Goal: Transaction & Acquisition: Purchase product/service

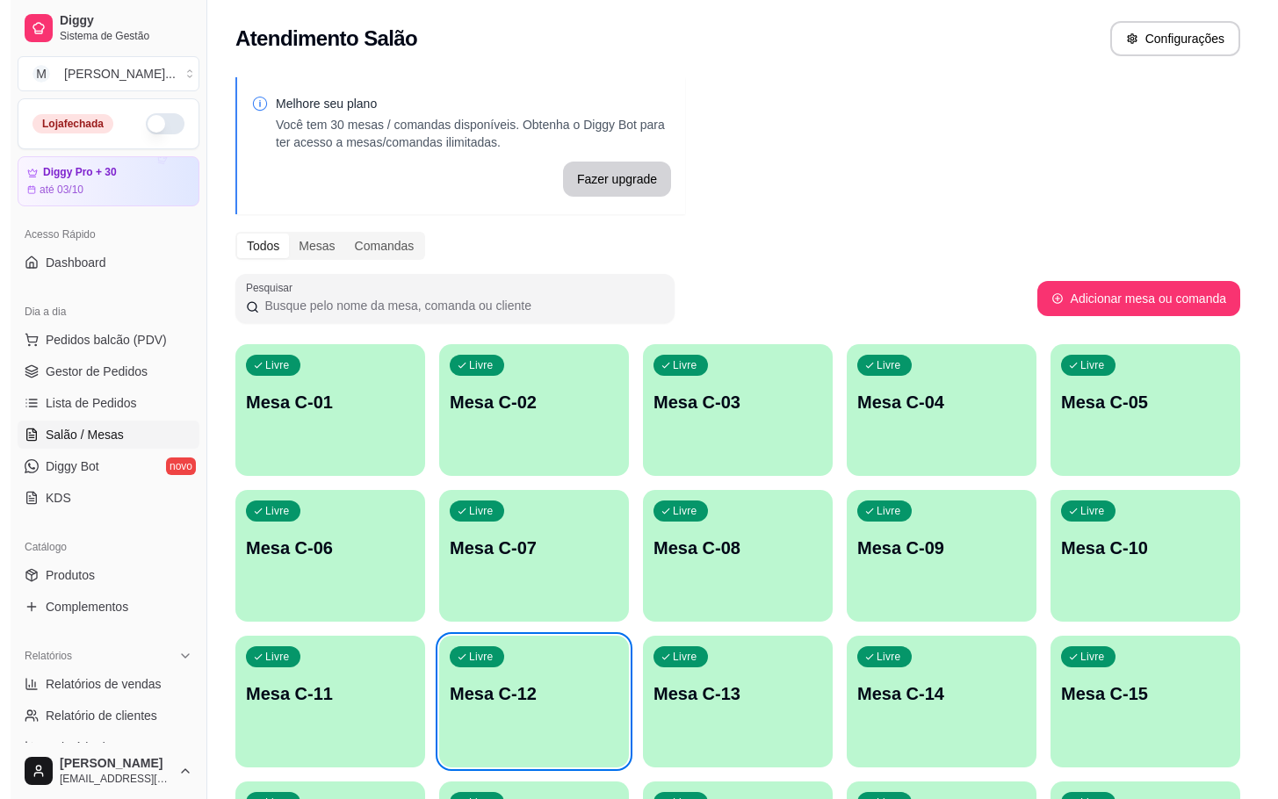
scroll to position [213, 0]
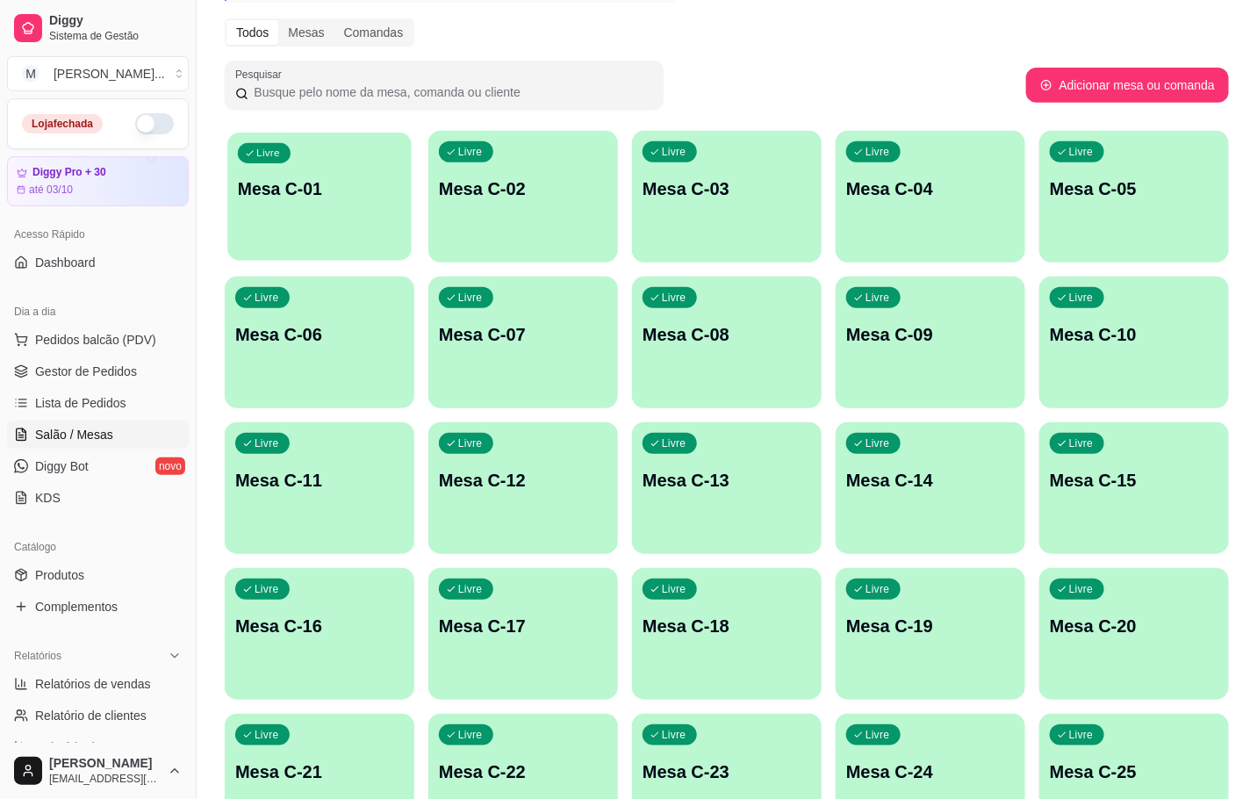
click at [414, 209] on div "Livre Mesa C-01 Livre Mesa C-02 Livre Mesa C-03 Livre Mesa C-04 Livre Mesa C-05…" at bounding box center [727, 561] width 1005 height 861
click at [401, 203] on div "Livre Mesa C-01" at bounding box center [319, 186] width 184 height 107
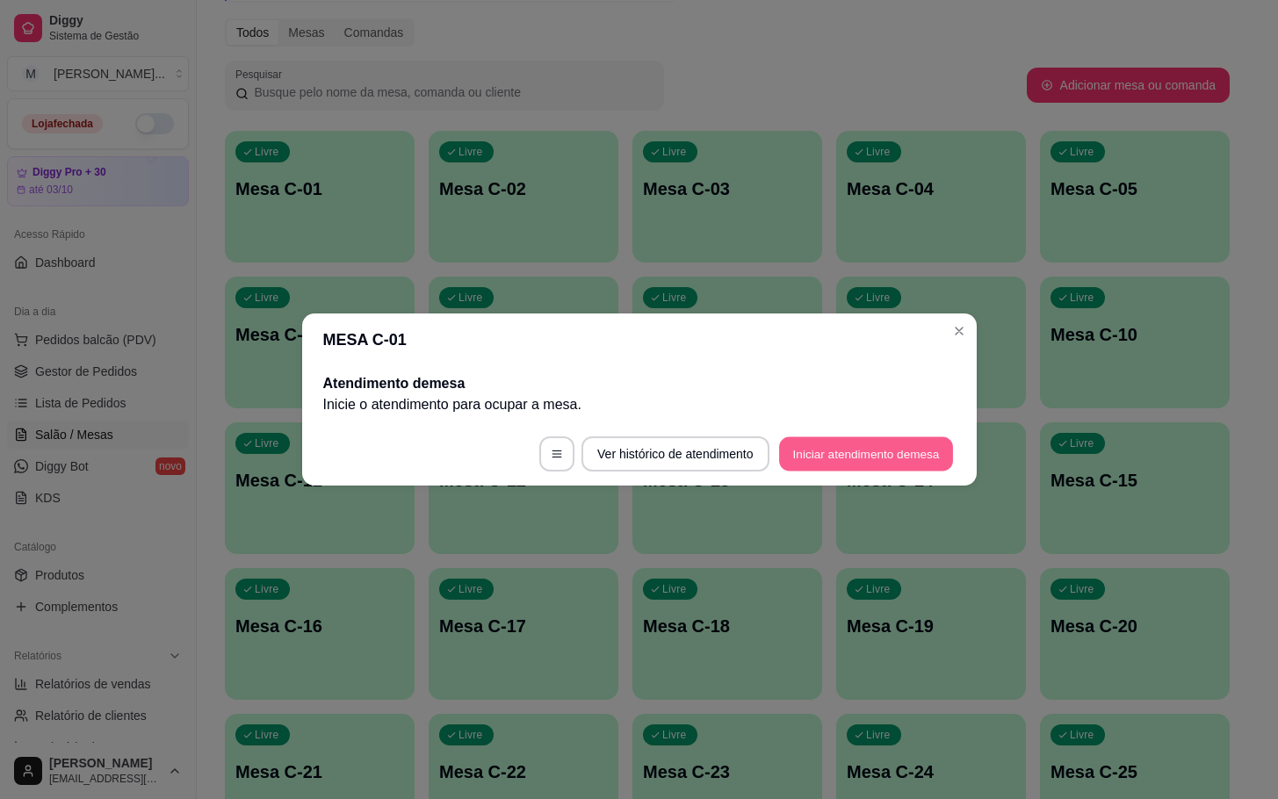
click at [880, 449] on button "Iniciar atendimento de mesa" at bounding box center [866, 454] width 174 height 34
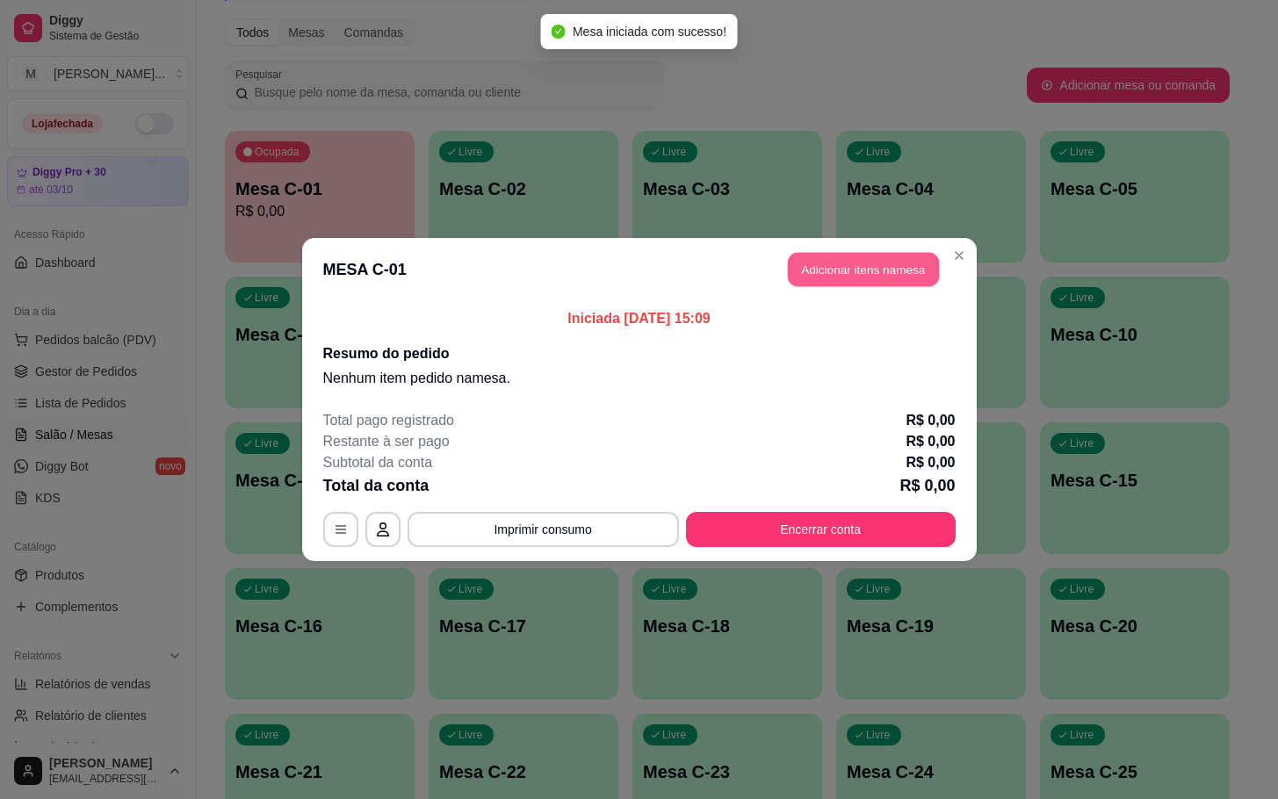
click at [861, 263] on button "Adicionar itens na mesa" at bounding box center [863, 270] width 151 height 34
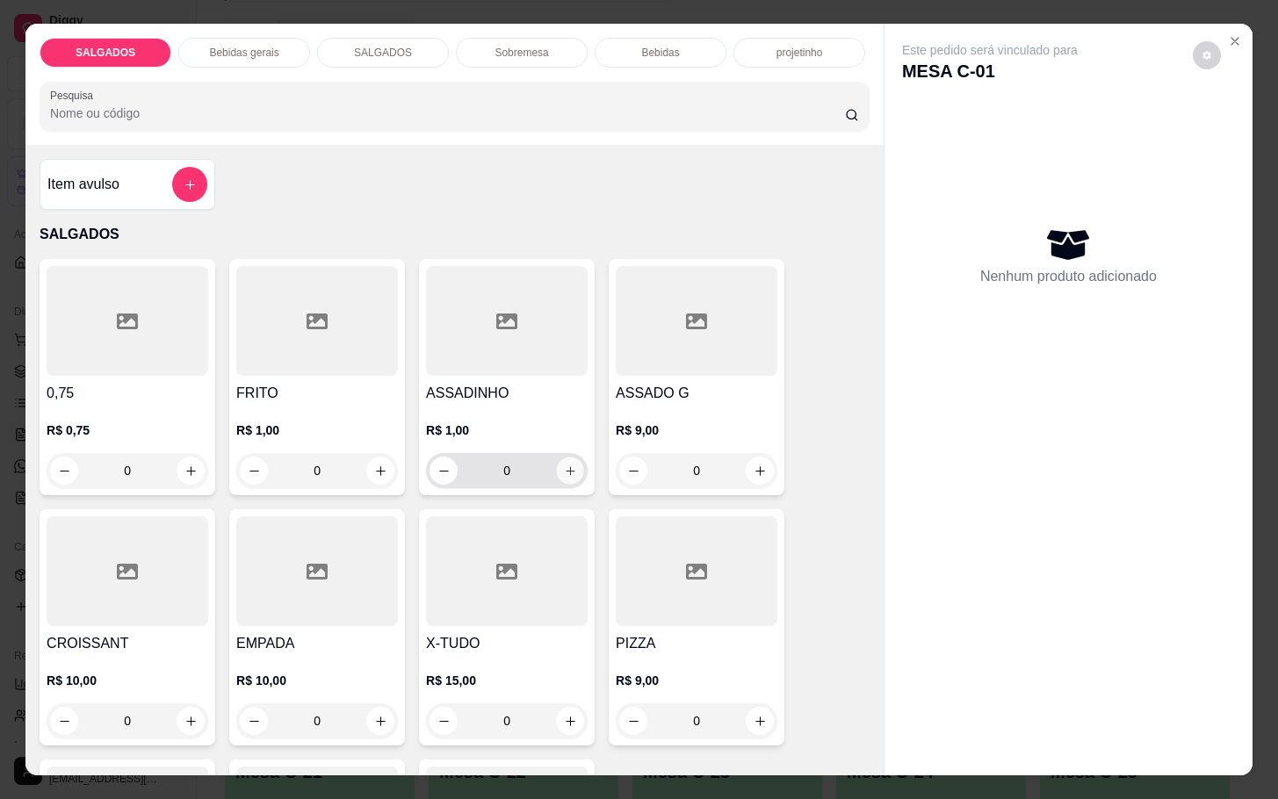
click at [567, 462] on button "increase-product-quantity" at bounding box center [570, 470] width 27 height 27
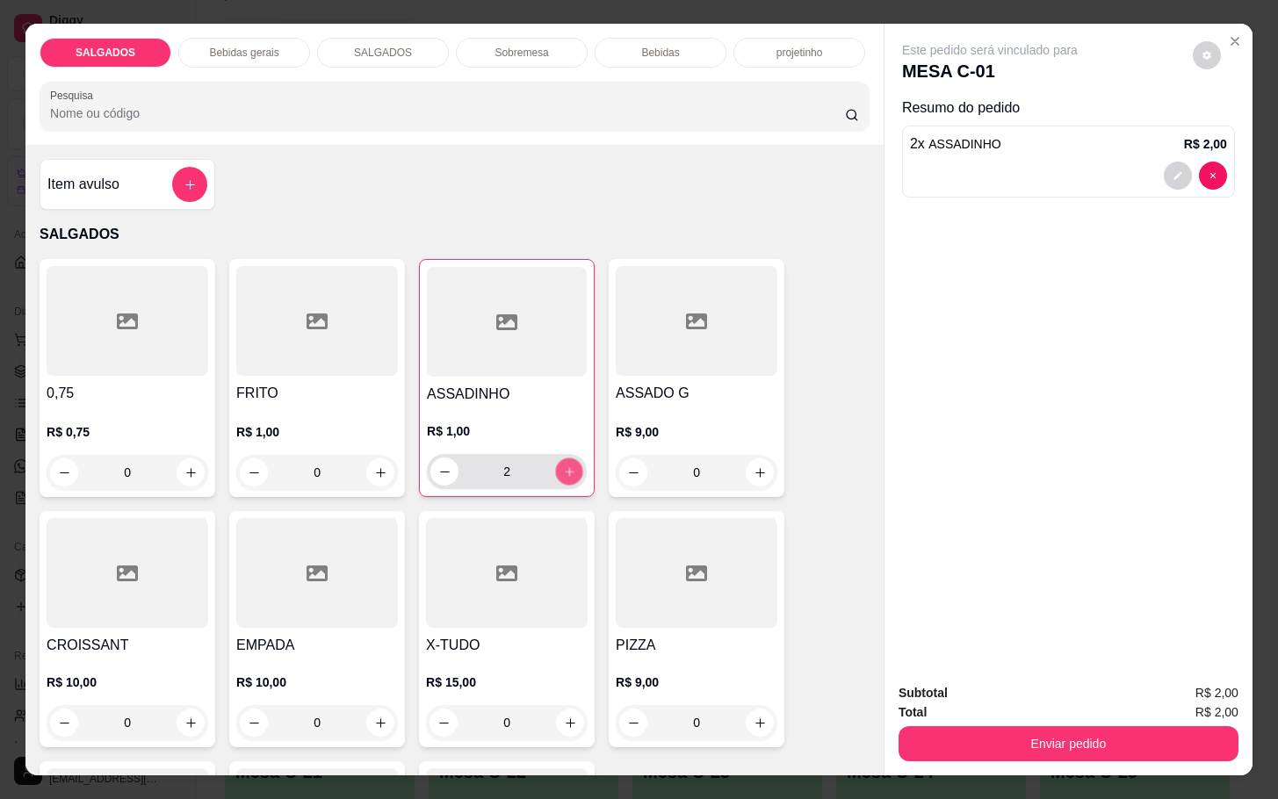
click at [567, 462] on button "increase-product-quantity" at bounding box center [569, 471] width 27 height 27
click at [567, 462] on button "increase-product-quantity" at bounding box center [569, 471] width 28 height 28
type input "4"
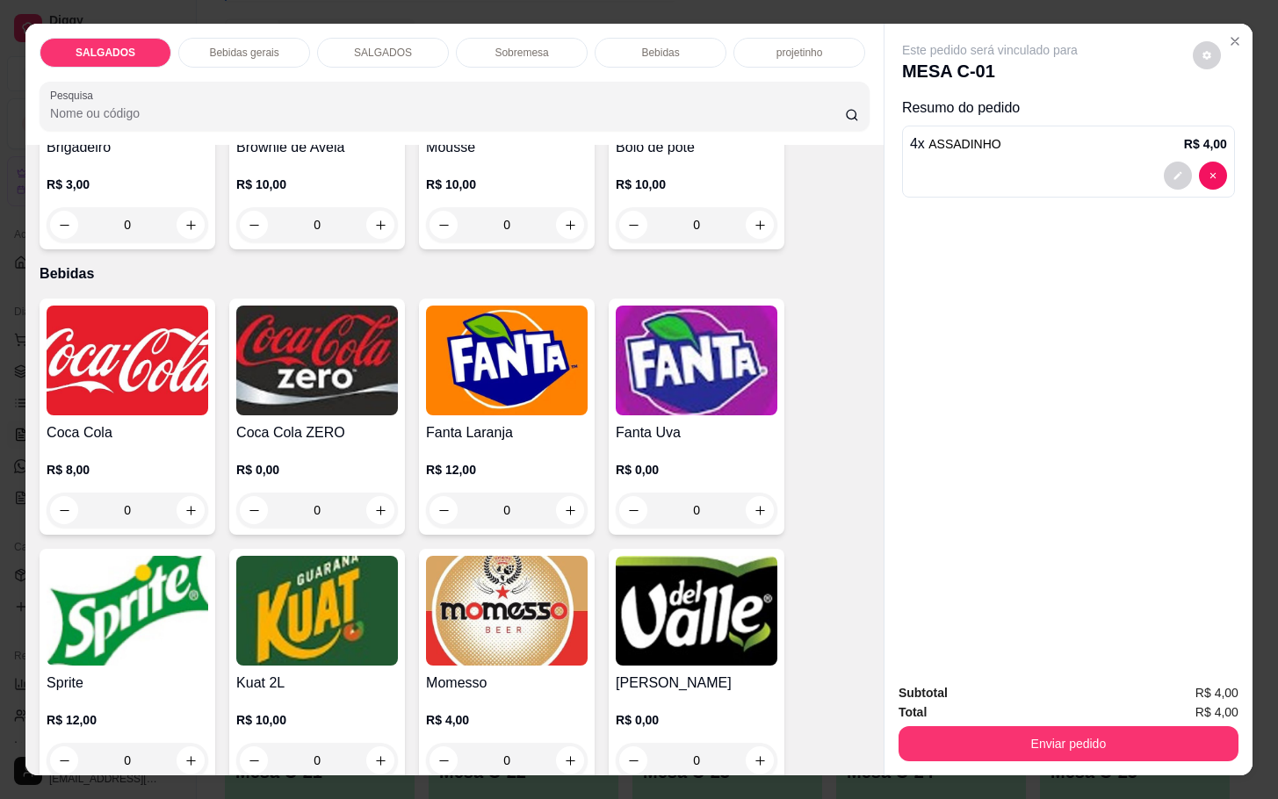
scroll to position [3293, 0]
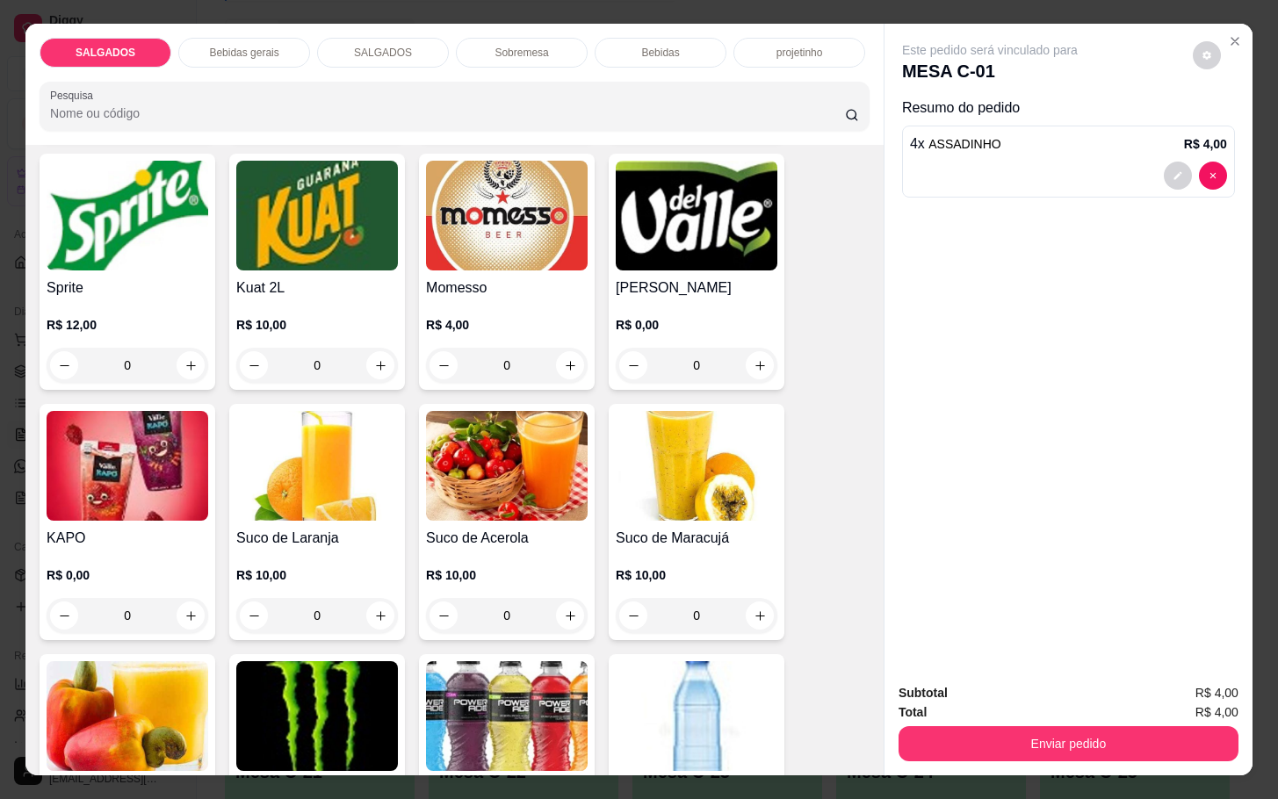
click at [419, 293] on div "Momesso R$ 4,00 0" at bounding box center [507, 272] width 176 height 236
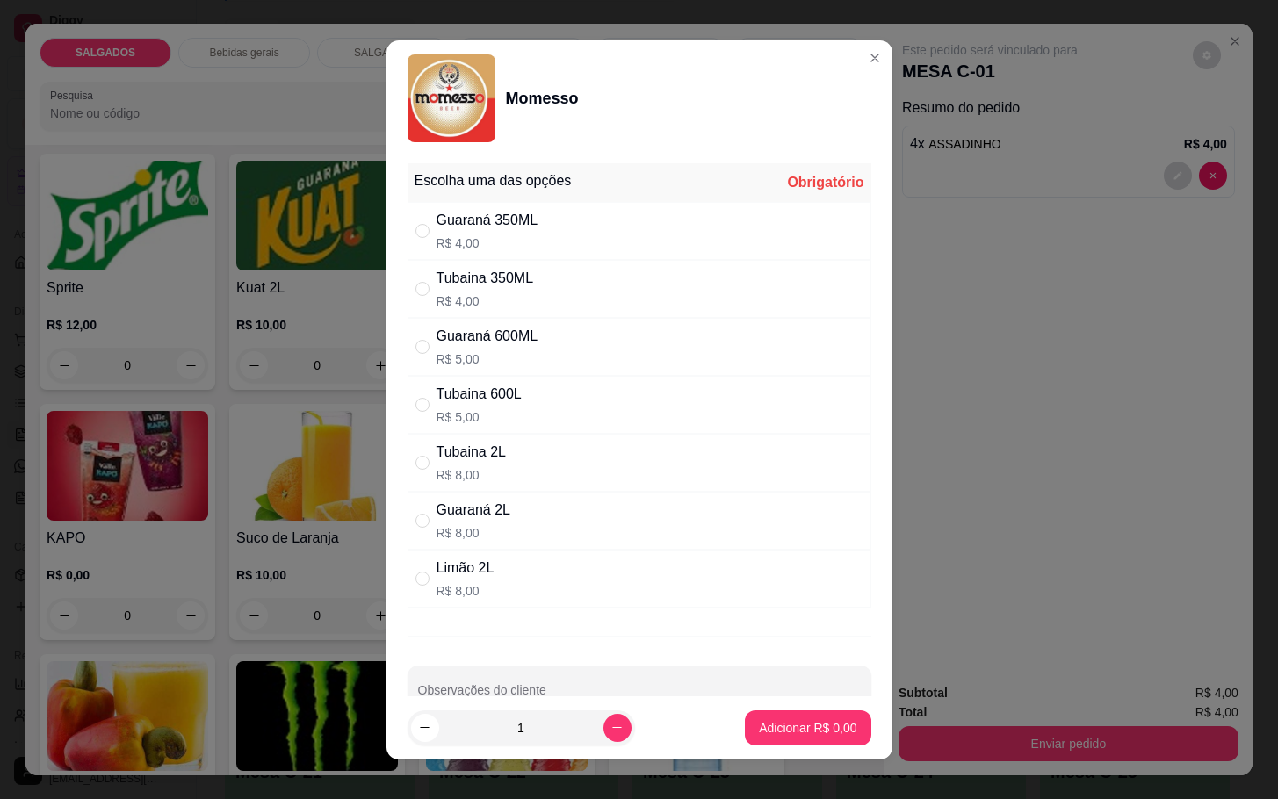
click at [456, 202] on div "Guaraná 350ML R$ 4,00" at bounding box center [639, 231] width 464 height 58
radio input "true"
click at [811, 733] on p "Adicionar R$ 4,00" at bounding box center [807, 728] width 97 height 18
type input "1"
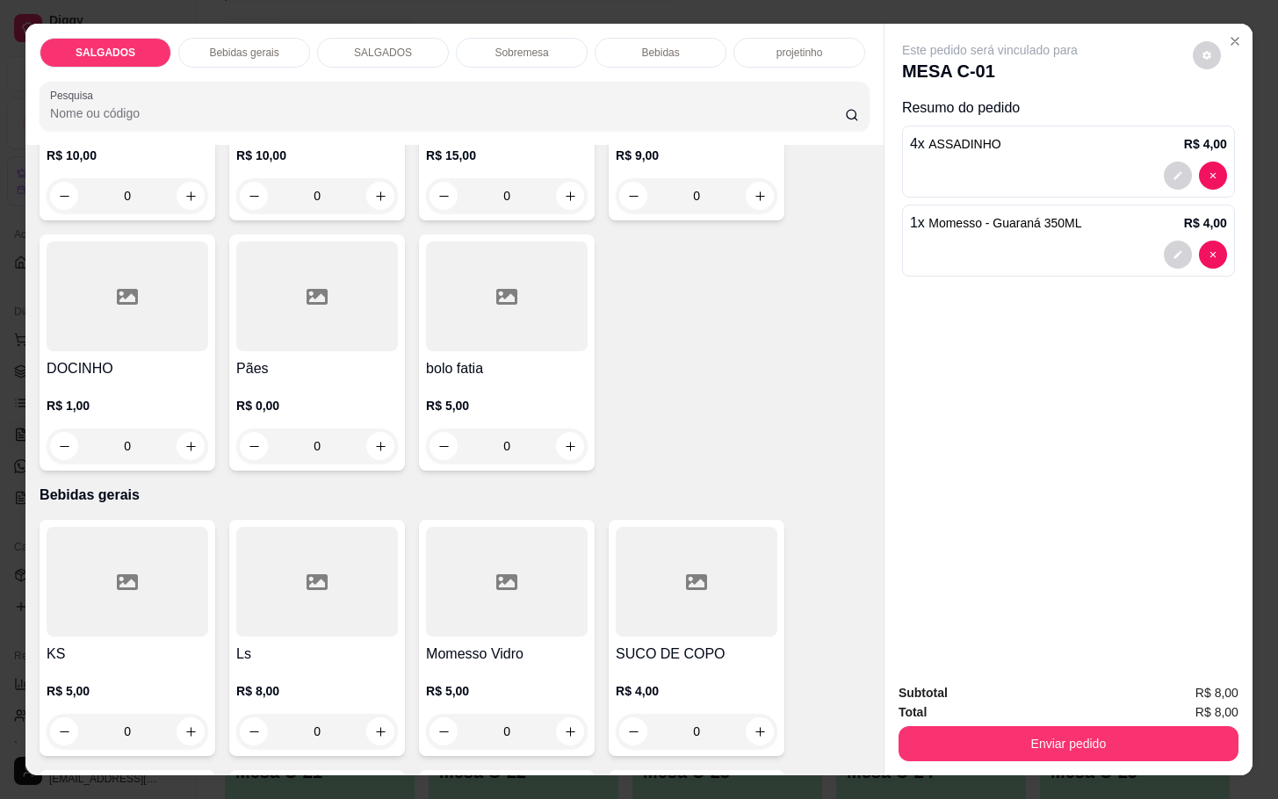
scroll to position [0, 0]
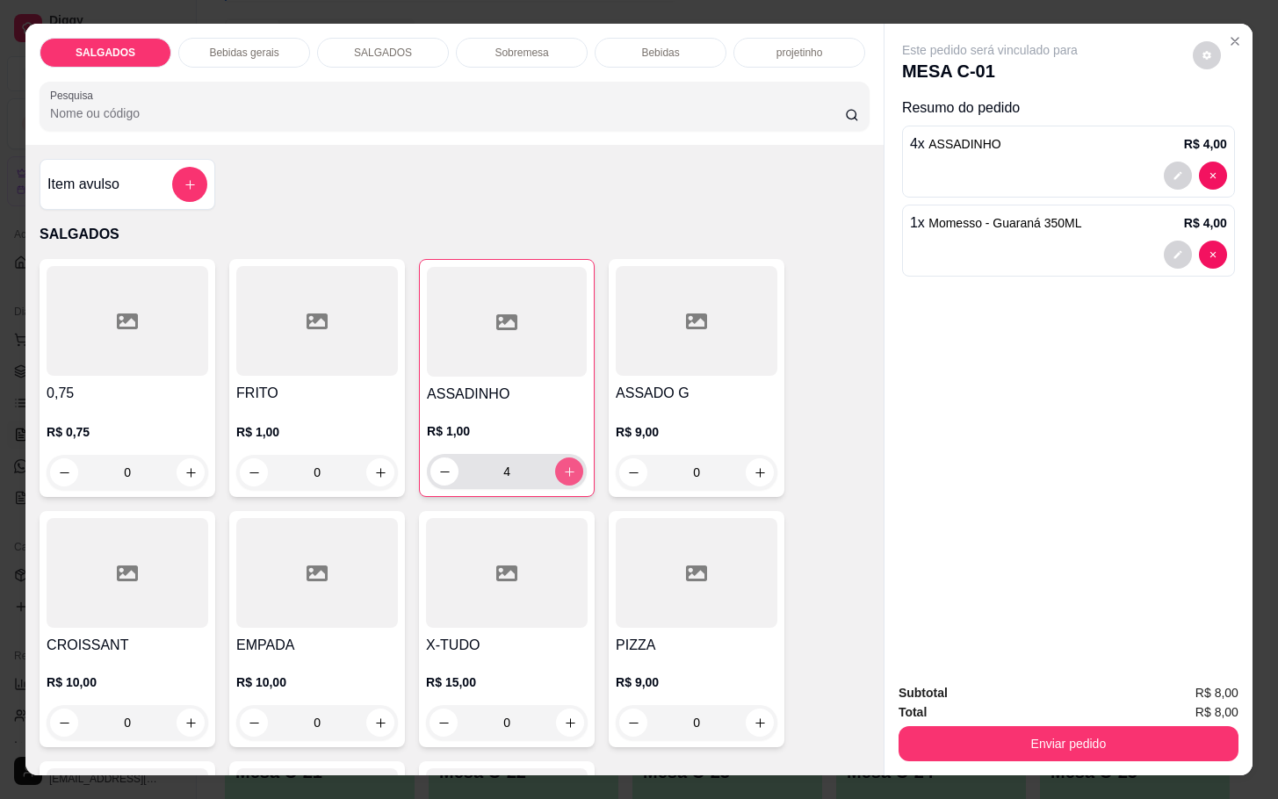
click at [563, 465] on icon "increase-product-quantity" at bounding box center [569, 471] width 13 height 13
type input "6"
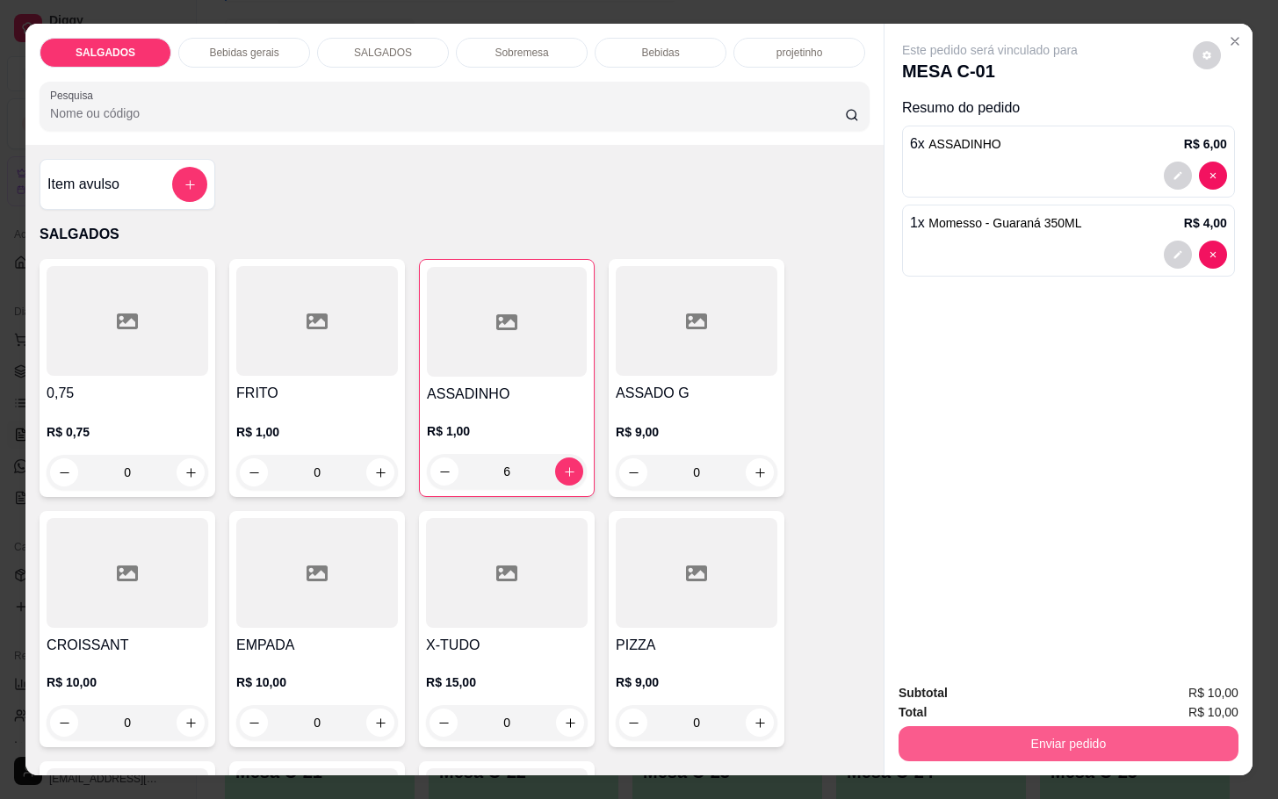
click at [978, 749] on button "Enviar pedido" at bounding box center [1068, 743] width 340 height 35
click at [980, 680] on button "Não registrar e enviar pedido" at bounding box center [1007, 690] width 183 height 33
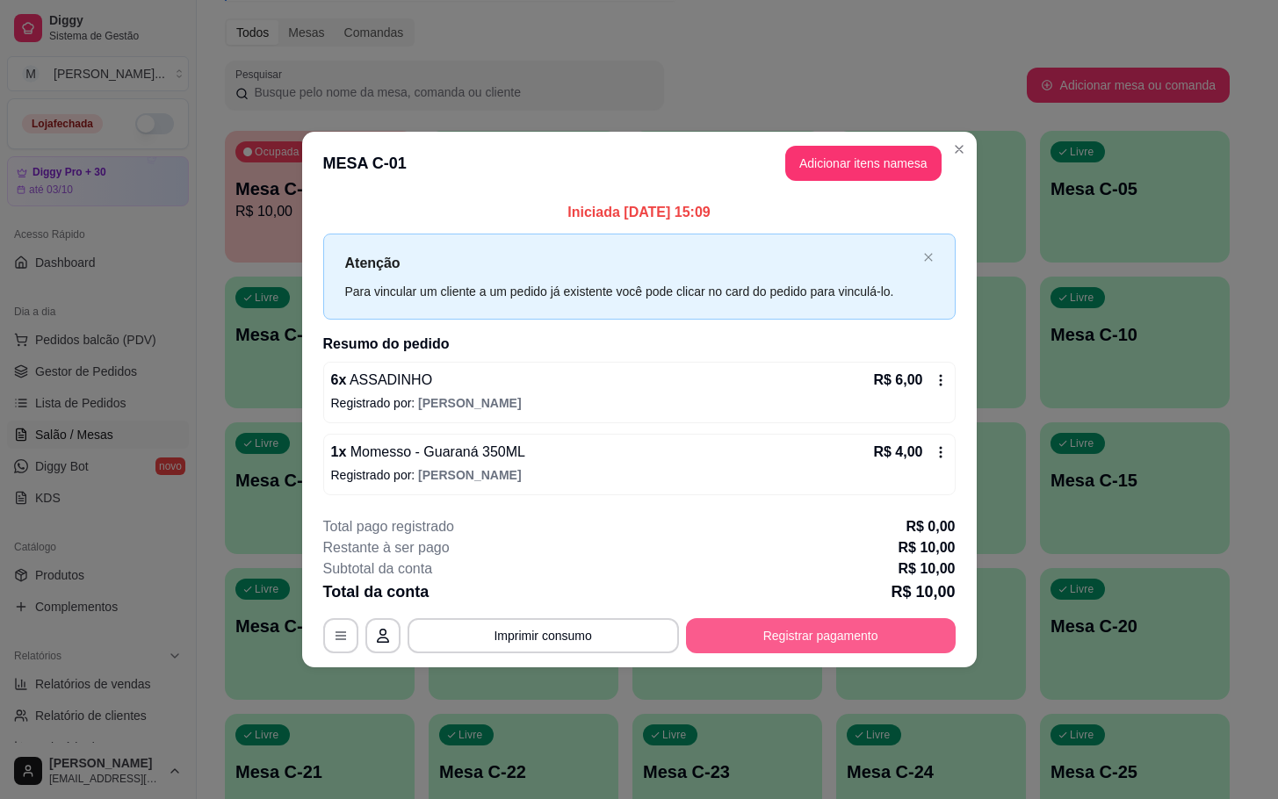
click at [699, 645] on button "Registrar pagamento" at bounding box center [821, 635] width 270 height 35
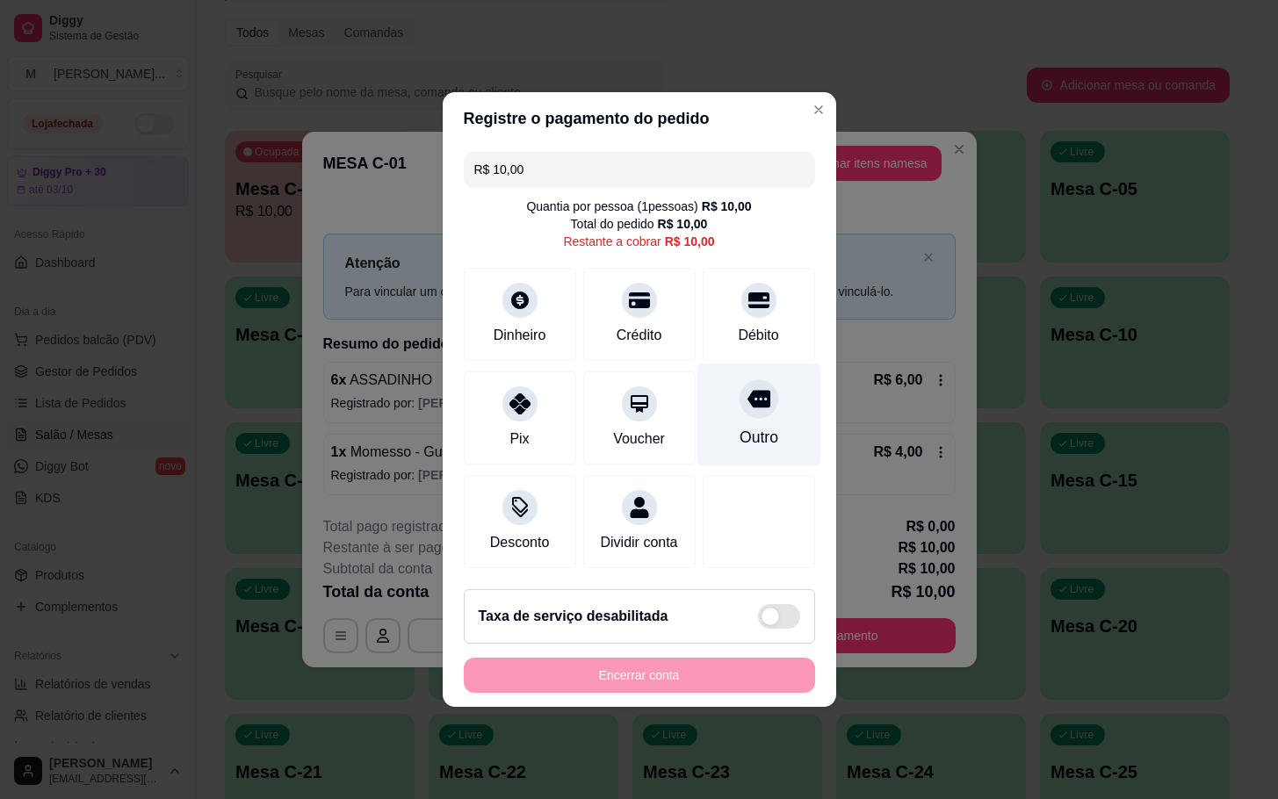
click at [740, 406] on div at bounding box center [758, 398] width 39 height 39
type input "R$ 0,00"
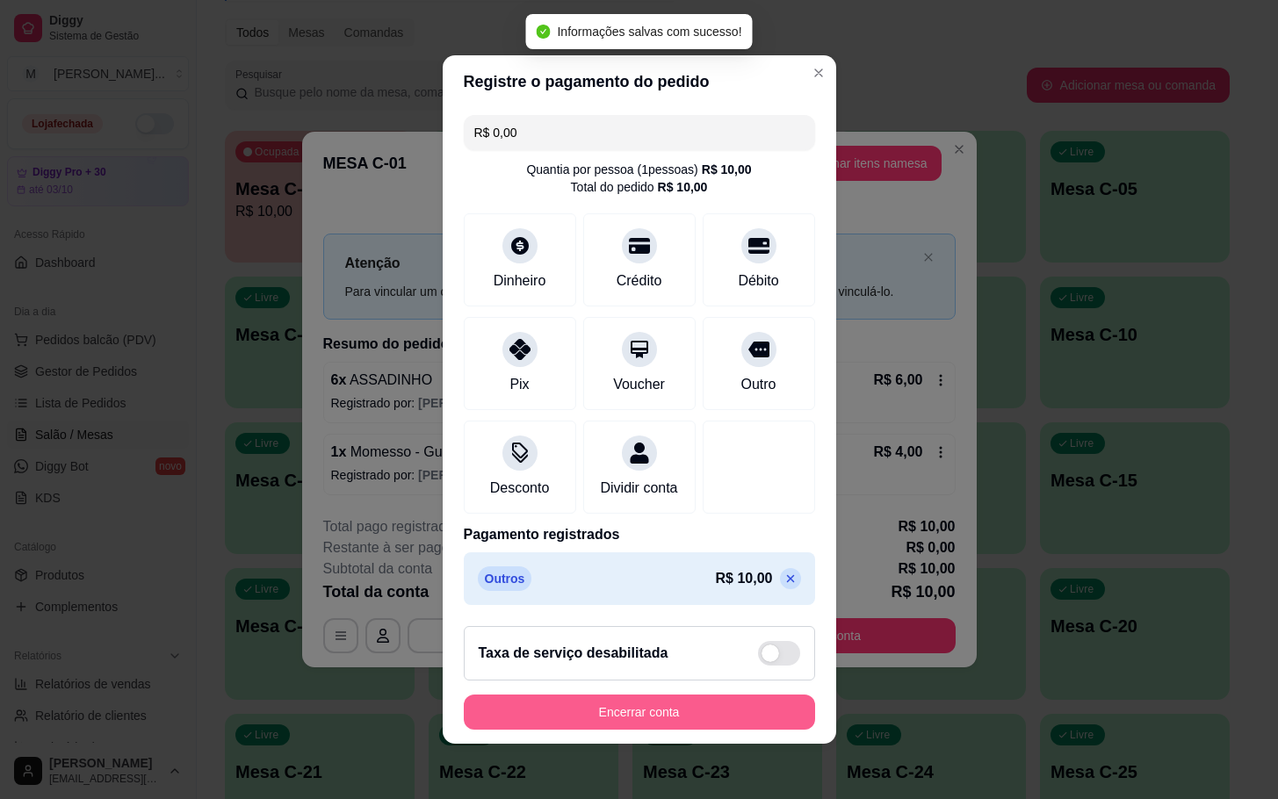
click at [638, 719] on button "Encerrar conta" at bounding box center [639, 712] width 351 height 35
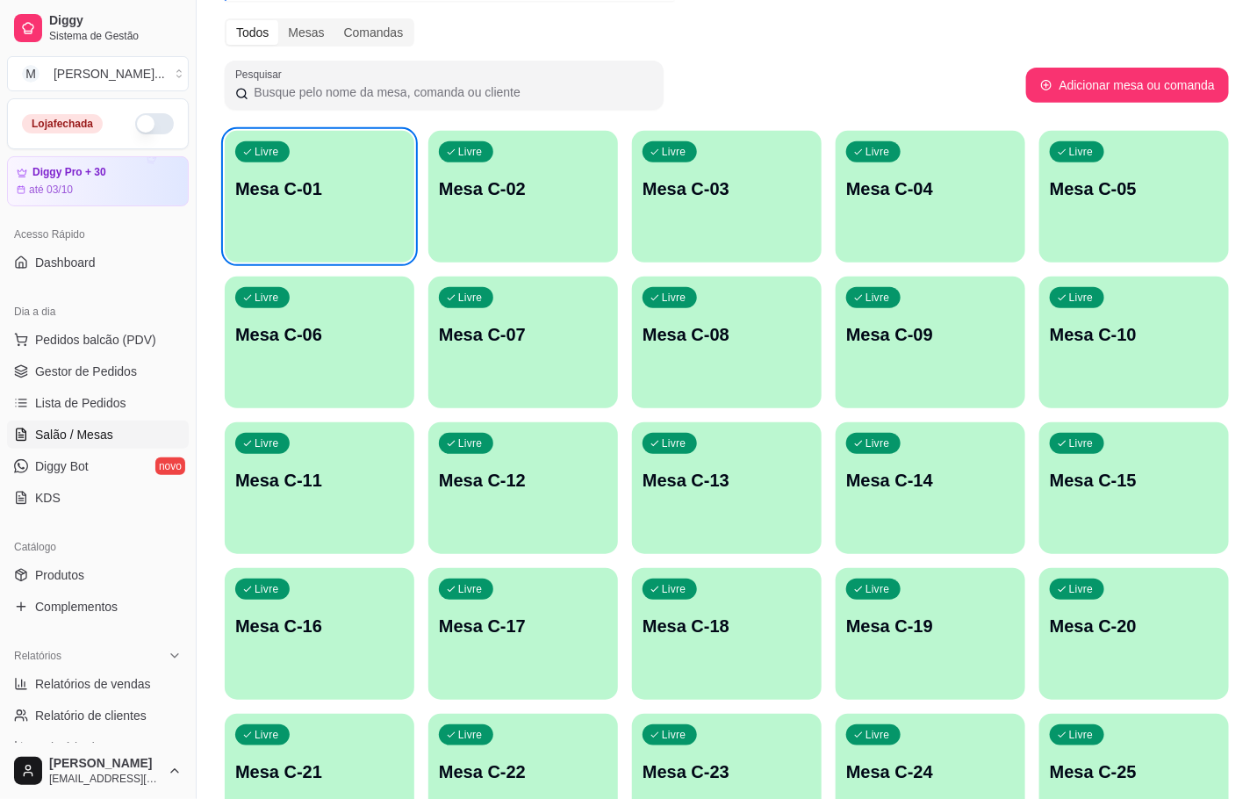
click at [564, 528] on div "Livre Mesa C-12" at bounding box center [524, 477] width 190 height 111
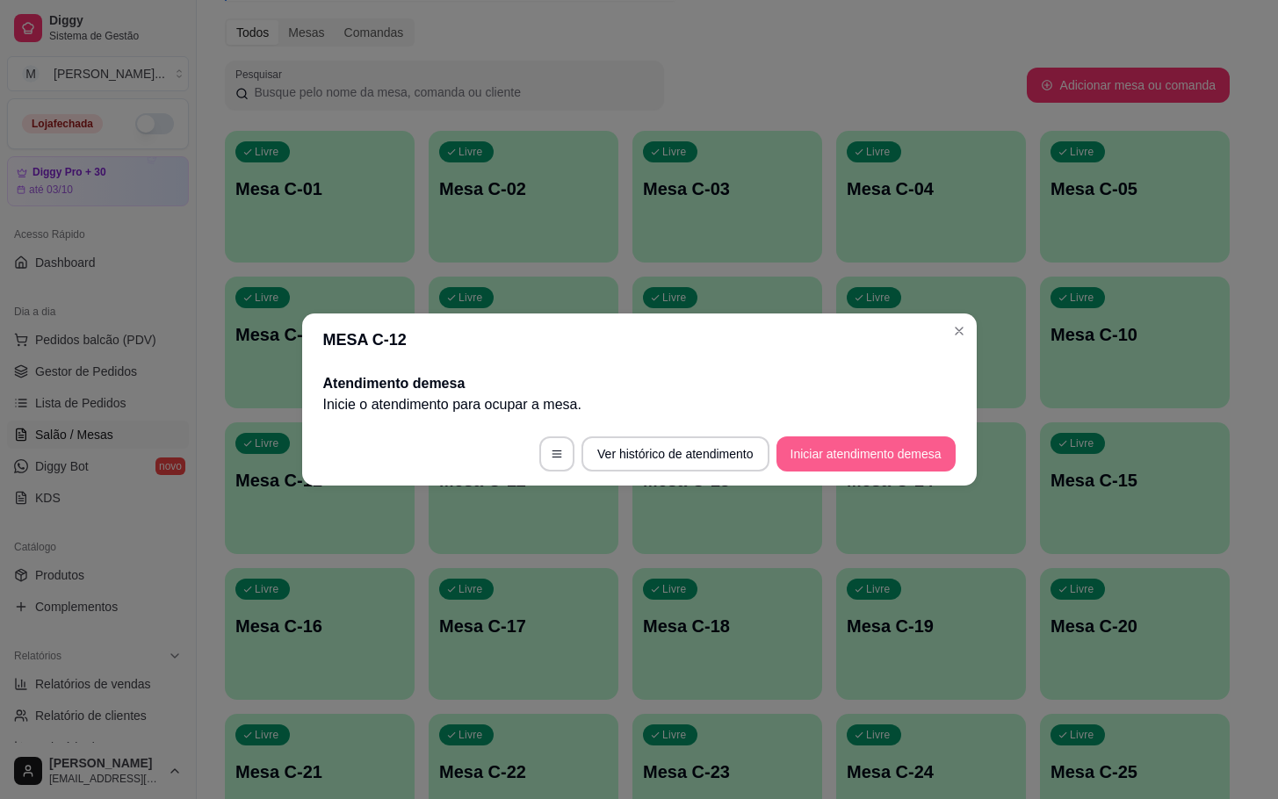
click at [811, 458] on button "Iniciar atendimento de mesa" at bounding box center [865, 453] width 179 height 35
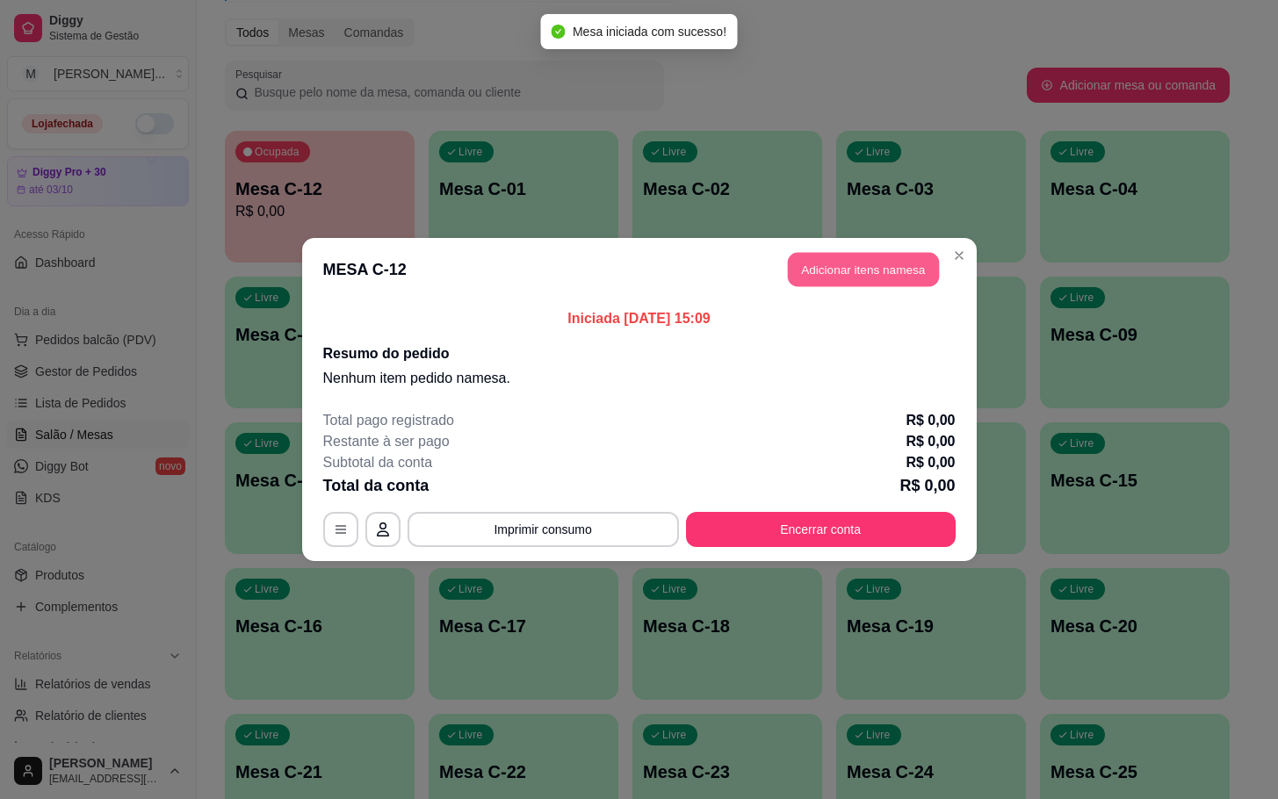
click at [825, 270] on button "Adicionar itens na mesa" at bounding box center [863, 270] width 151 height 34
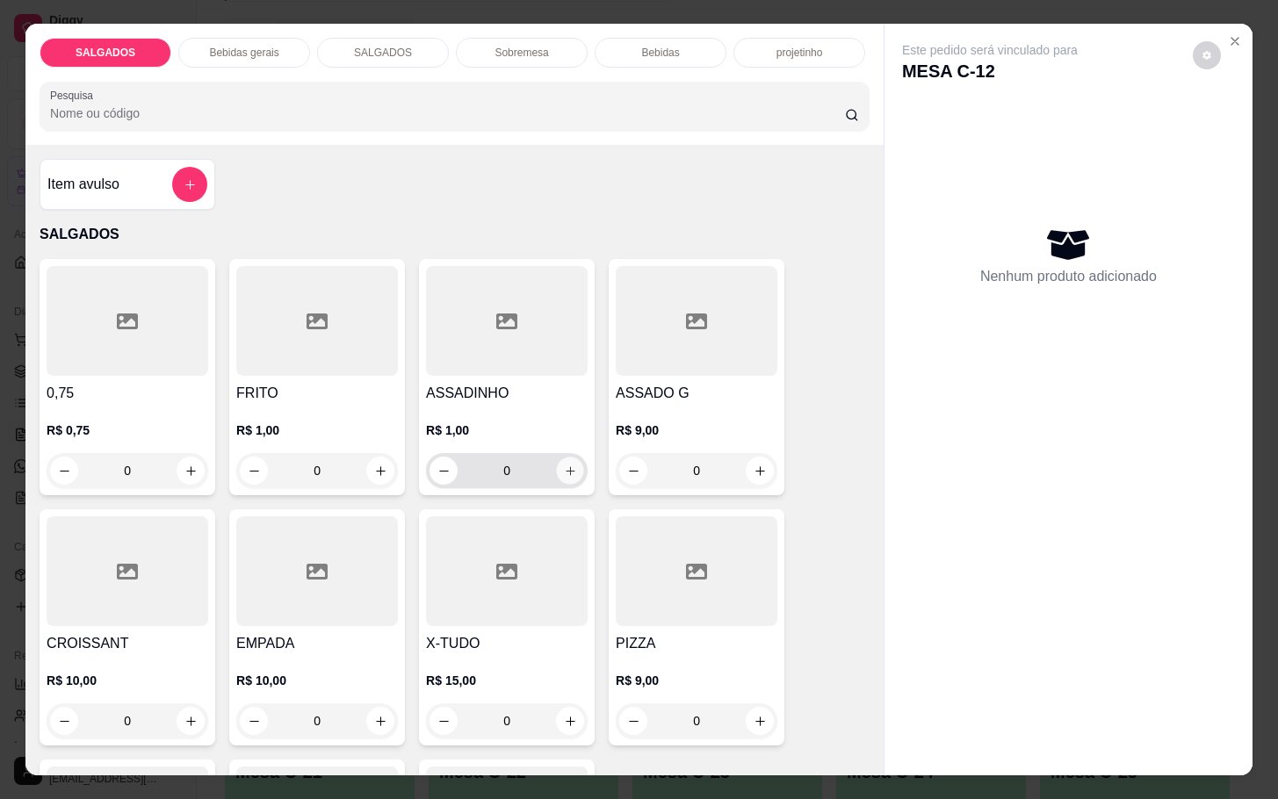
click at [564, 465] on icon "increase-product-quantity" at bounding box center [570, 471] width 13 height 13
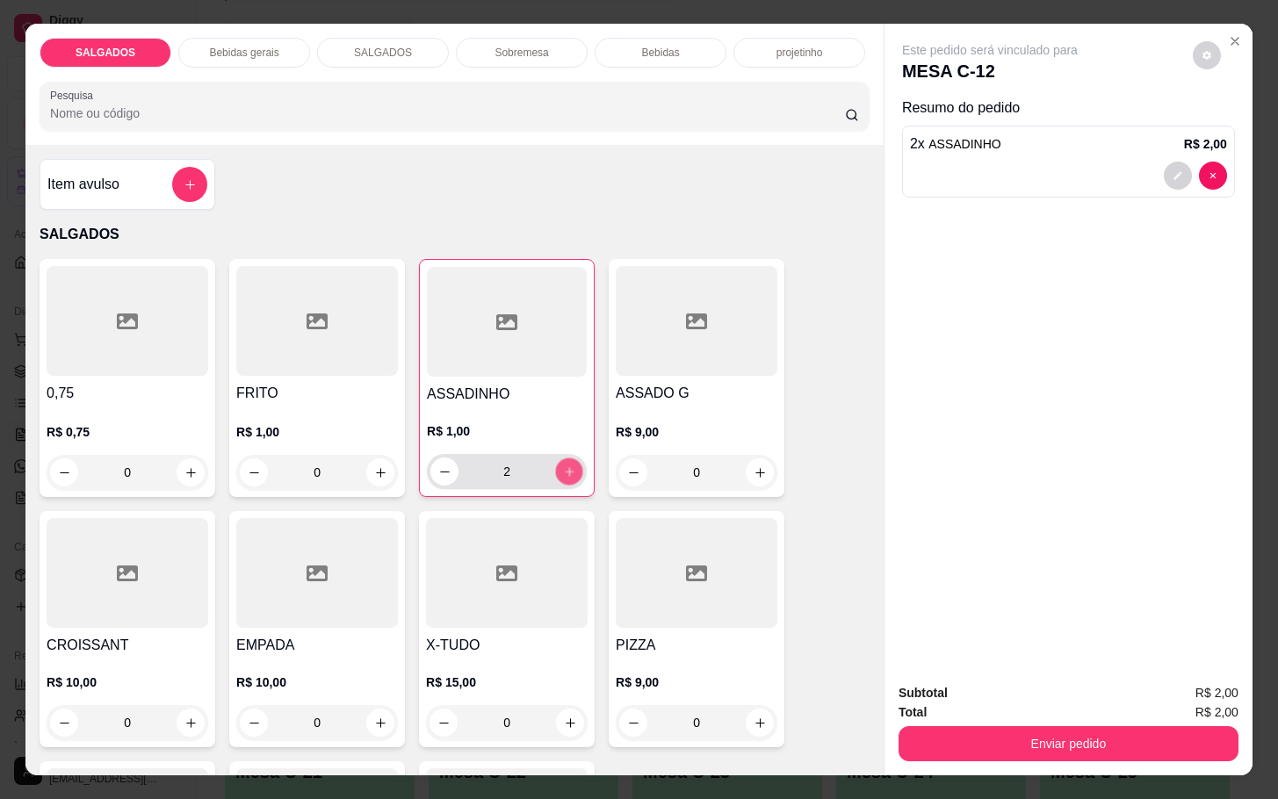
click at [563, 465] on icon "increase-product-quantity" at bounding box center [569, 471] width 13 height 13
click at [443, 462] on button "decrease-product-quantity" at bounding box center [444, 471] width 27 height 27
click at [443, 462] on button "decrease-product-quantity" at bounding box center [444, 471] width 28 height 28
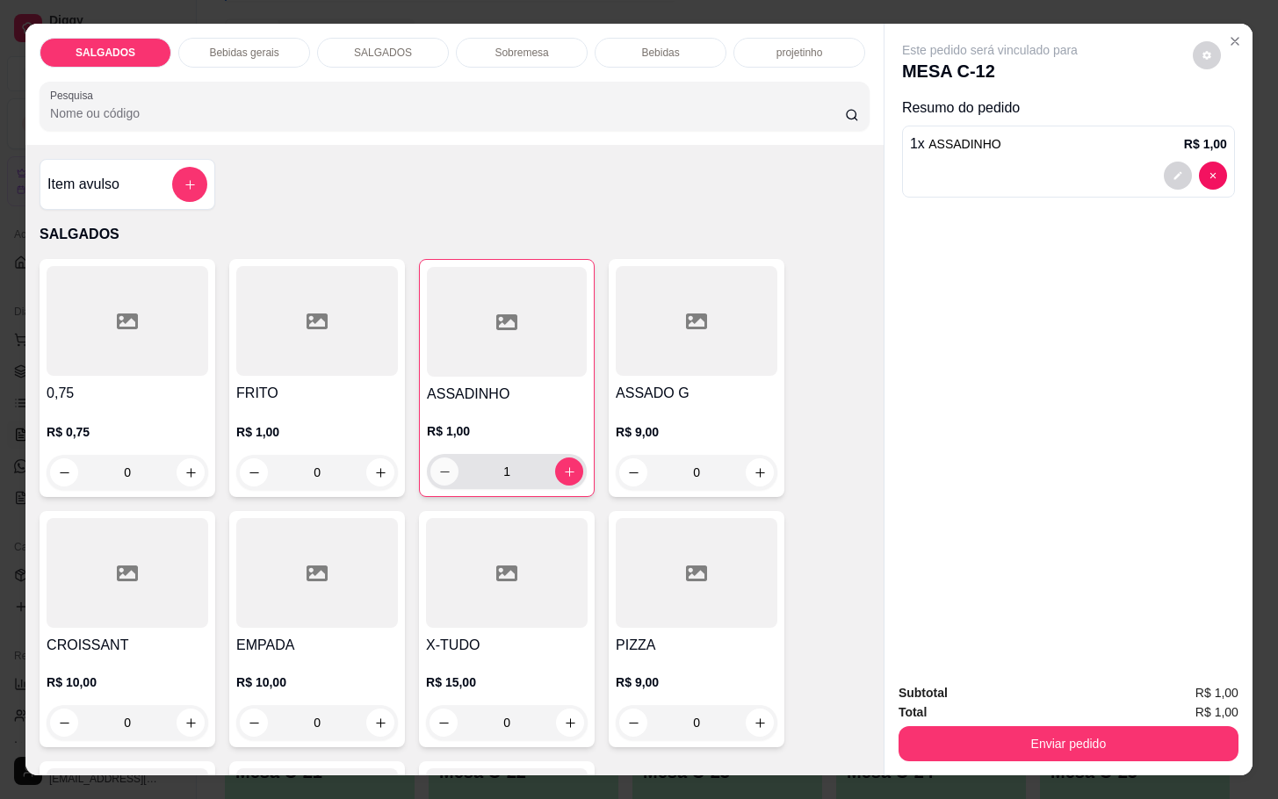
click at [443, 462] on button "decrease-product-quantity" at bounding box center [444, 471] width 28 height 28
type input "0"
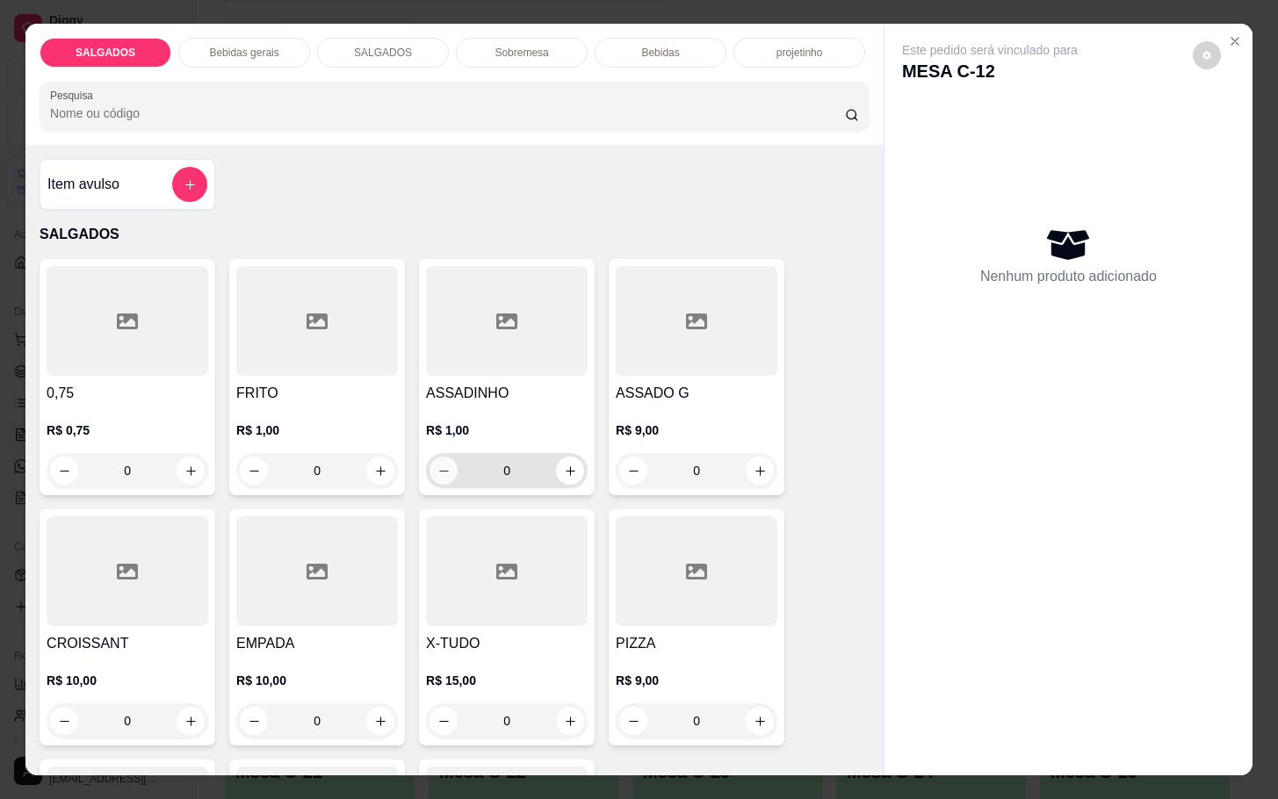
click at [443, 462] on button "decrease-product-quantity" at bounding box center [443, 471] width 28 height 28
click at [374, 472] on button "increase-product-quantity" at bounding box center [380, 471] width 28 height 28
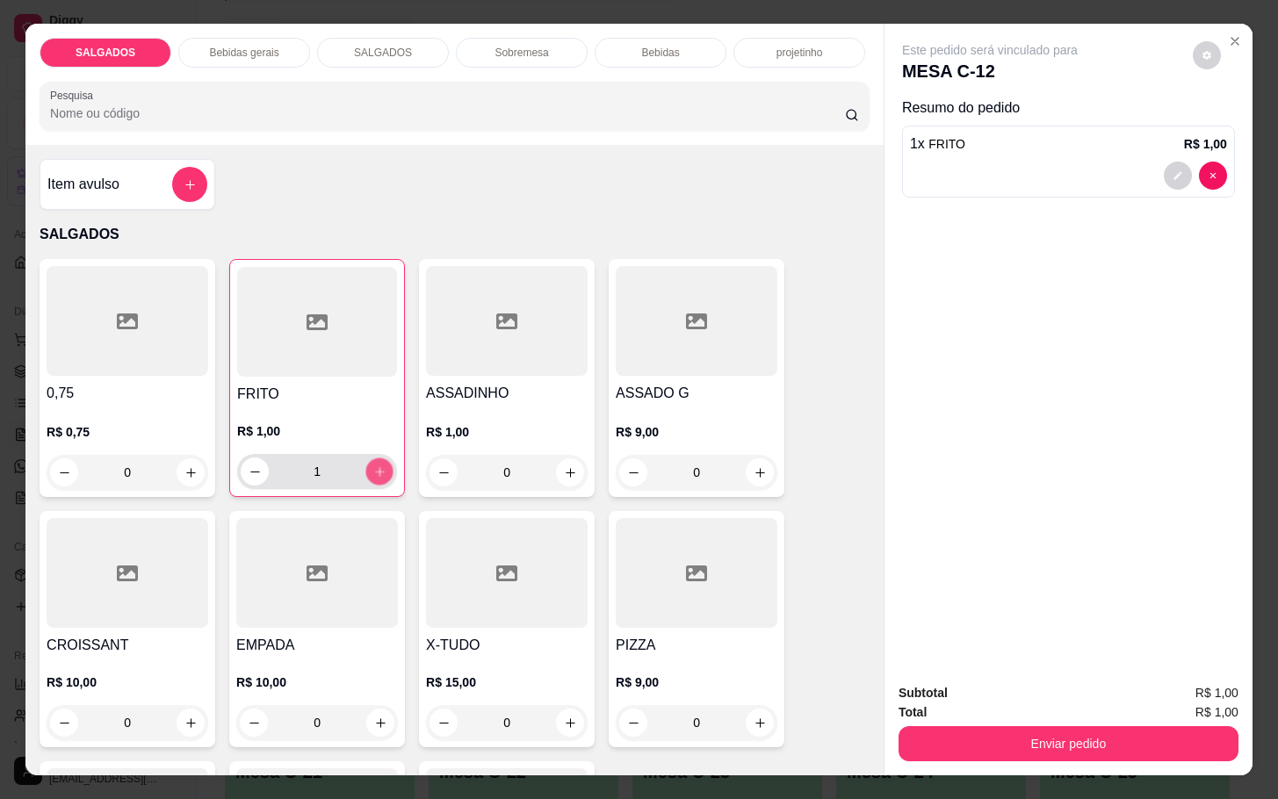
click at [374, 472] on button "increase-product-quantity" at bounding box center [379, 471] width 27 height 27
click at [374, 472] on button "increase-product-quantity" at bounding box center [379, 471] width 28 height 28
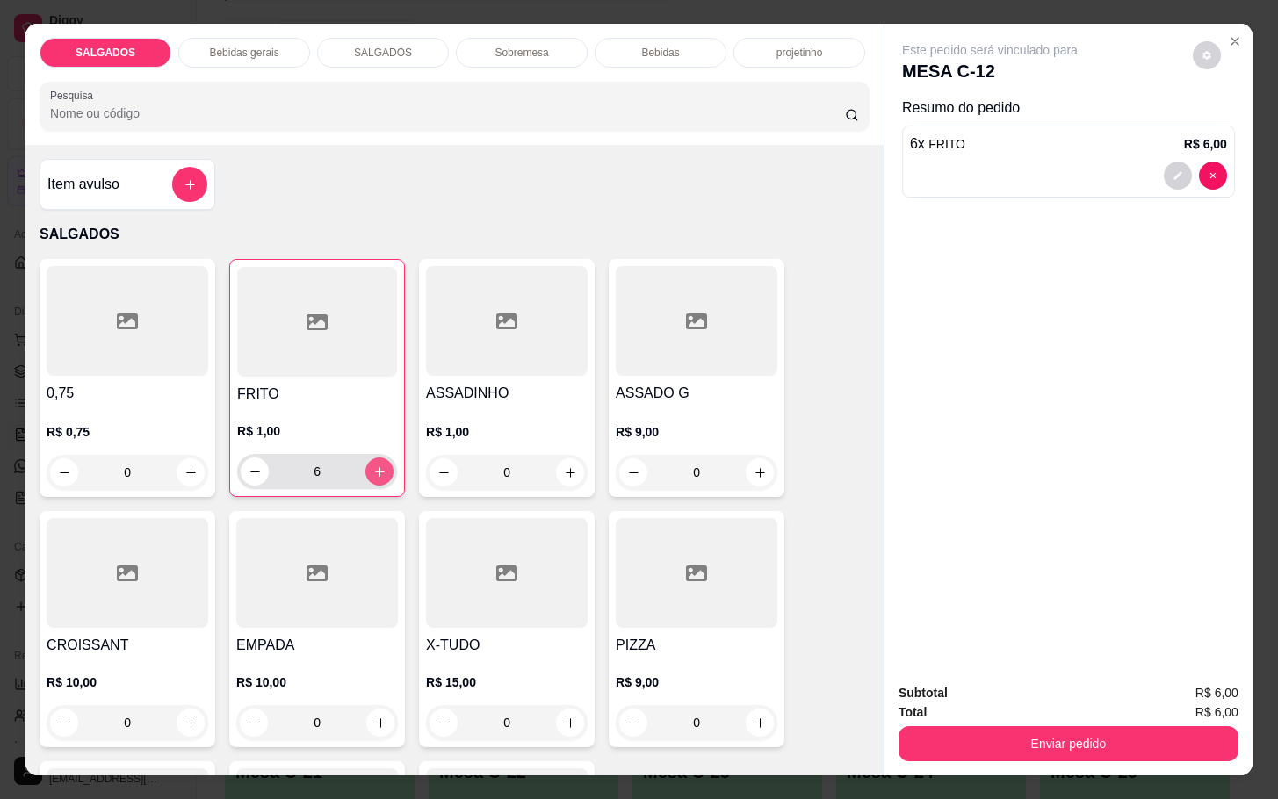
click at [374, 472] on button "increase-product-quantity" at bounding box center [379, 471] width 28 height 28
click at [374, 472] on button "increase-product-quantity" at bounding box center [379, 471] width 27 height 27
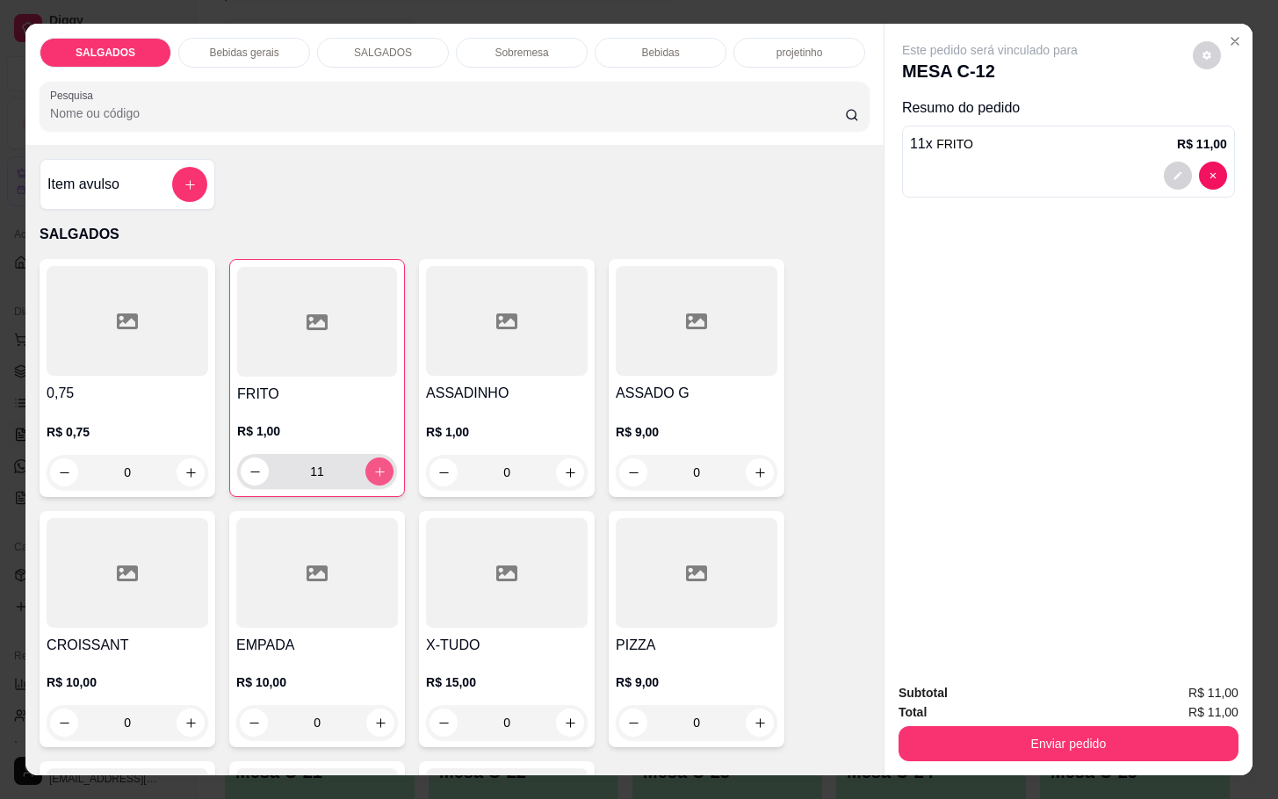
click at [374, 472] on button "increase-product-quantity" at bounding box center [379, 471] width 28 height 28
type input "12"
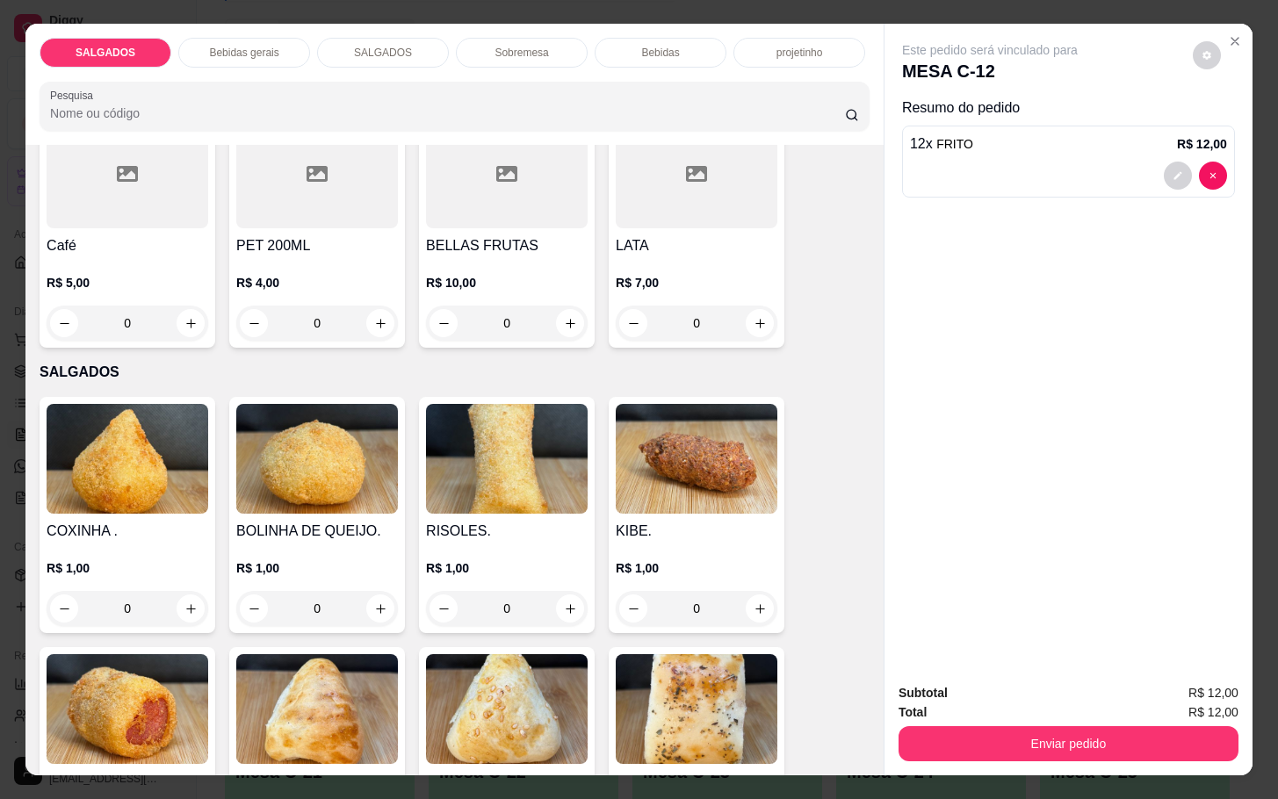
scroll to position [790, 0]
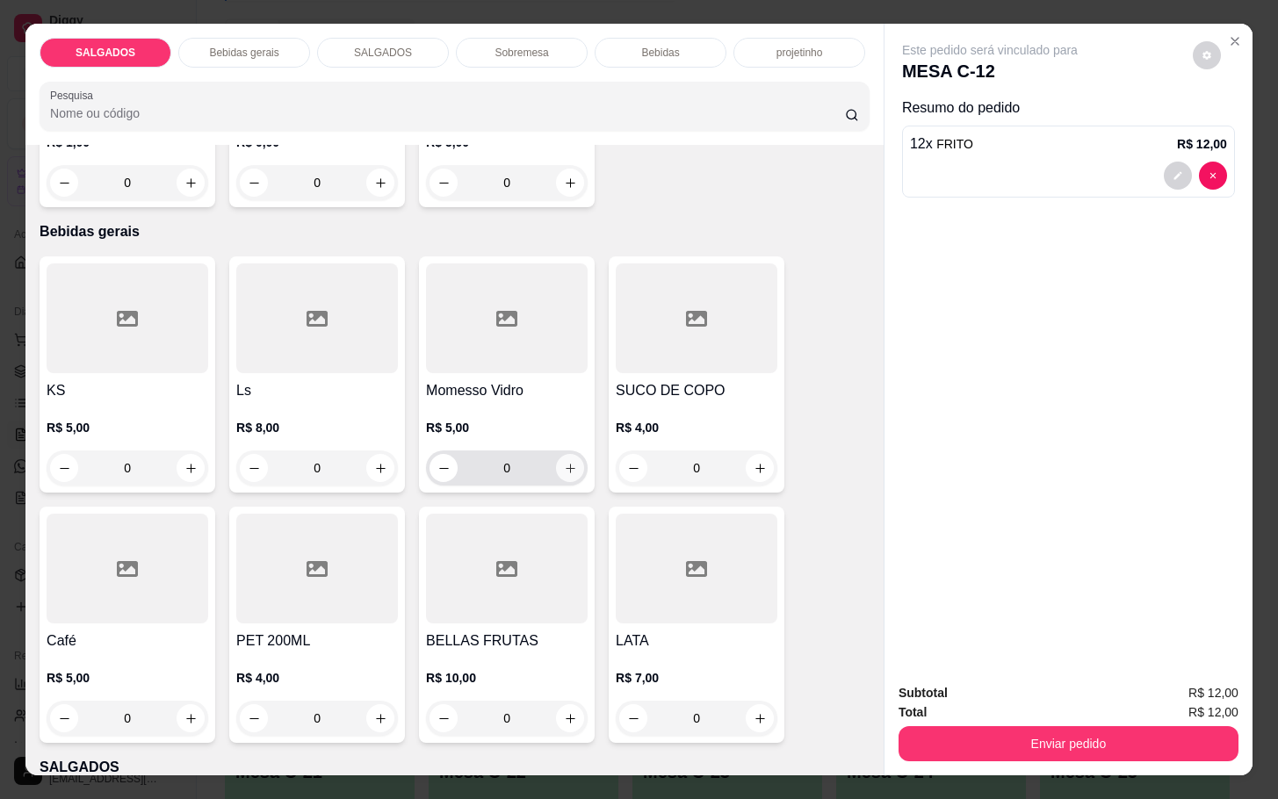
click at [565, 462] on icon "increase-product-quantity" at bounding box center [570, 468] width 13 height 13
type input "1"
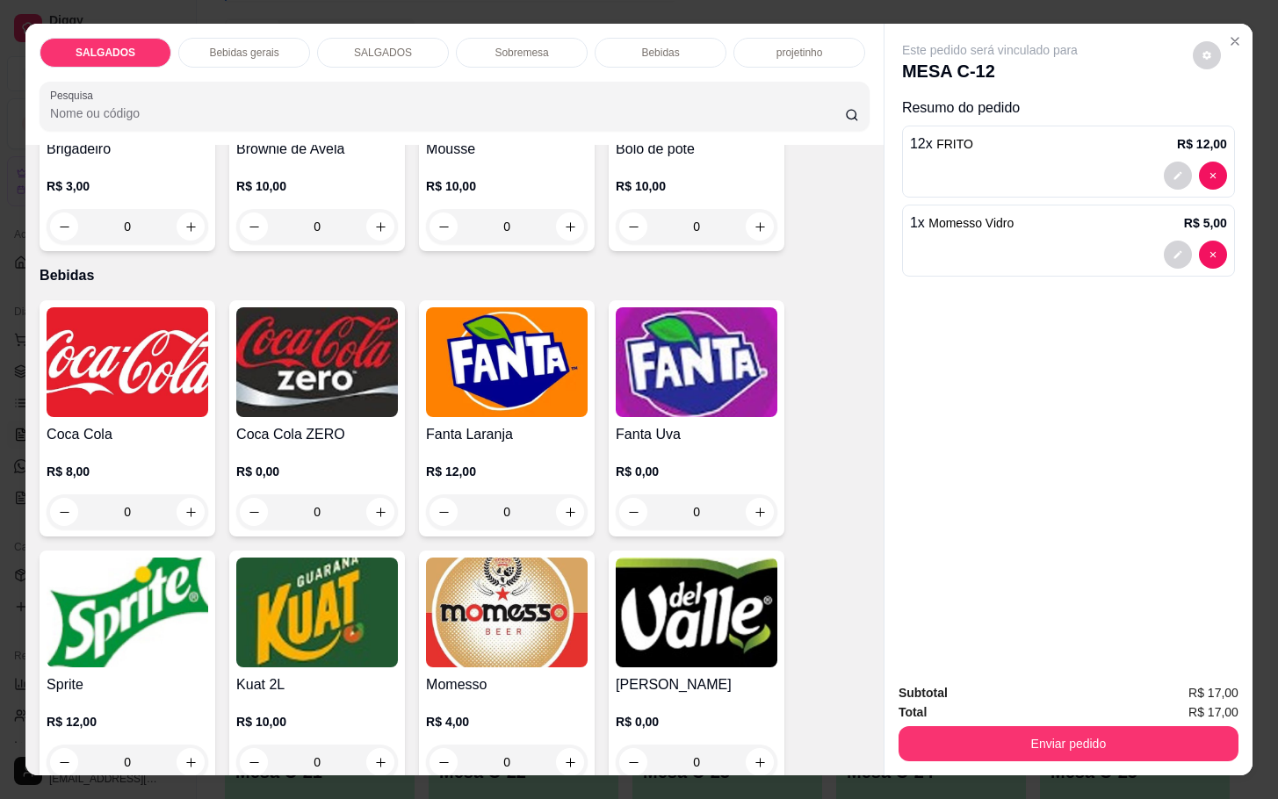
scroll to position [3029, 0]
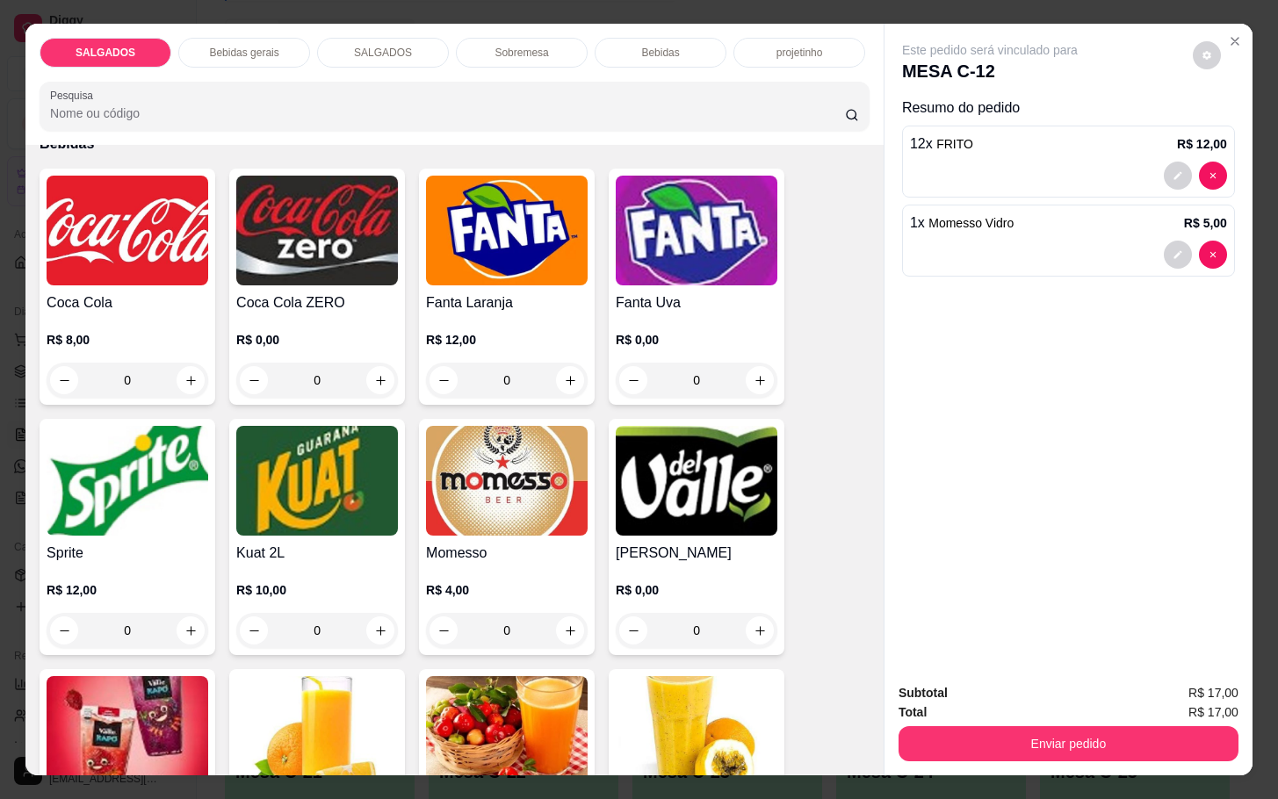
click at [745, 477] on img at bounding box center [697, 481] width 162 height 110
click at [108, 698] on img at bounding box center [128, 731] width 162 height 110
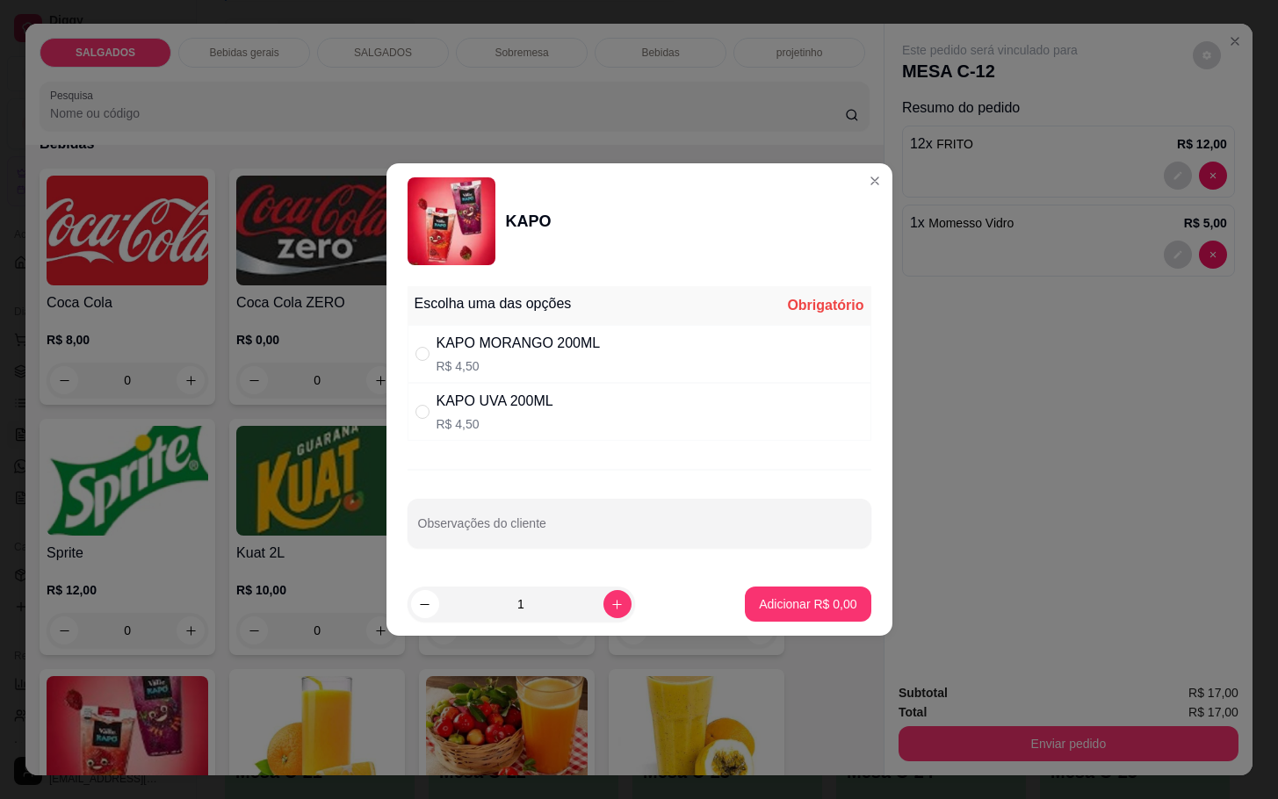
click at [493, 359] on p "R$ 4,50" at bounding box center [518, 366] width 164 height 18
radio input "true"
click at [783, 601] on p "Adicionar R$ 4,50" at bounding box center [807, 603] width 95 height 17
type input "1"
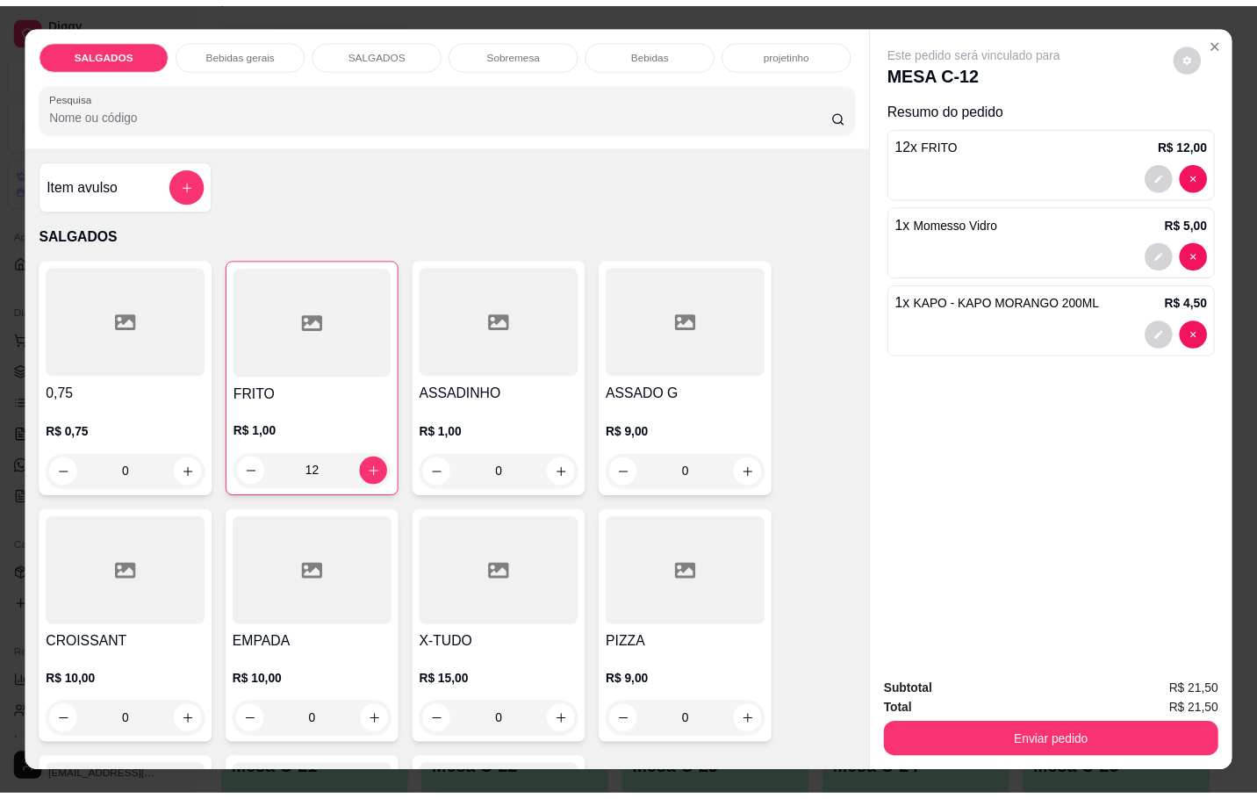
scroll to position [395, 0]
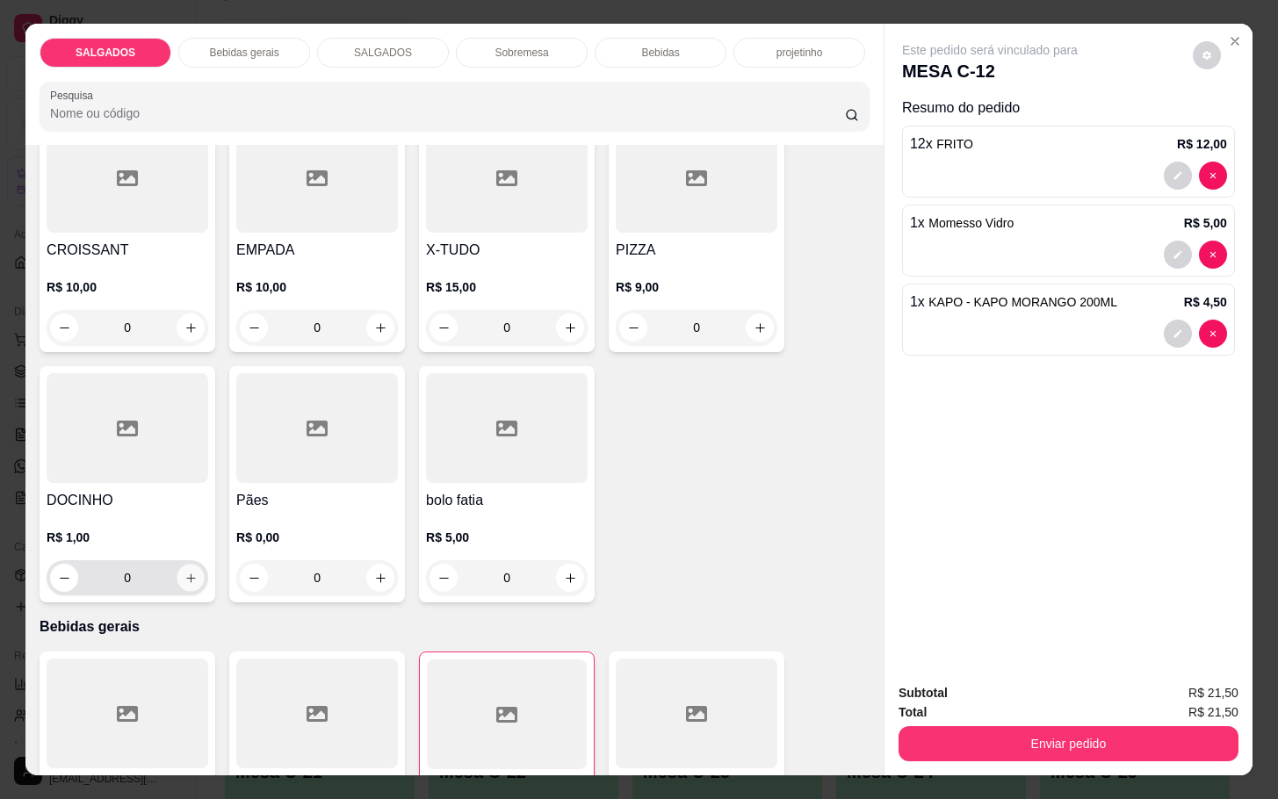
click at [169, 578] on div "0" at bounding box center [127, 577] width 155 height 35
click at [176, 578] on button "increase-product-quantity" at bounding box center [189, 578] width 27 height 27
type input "4"
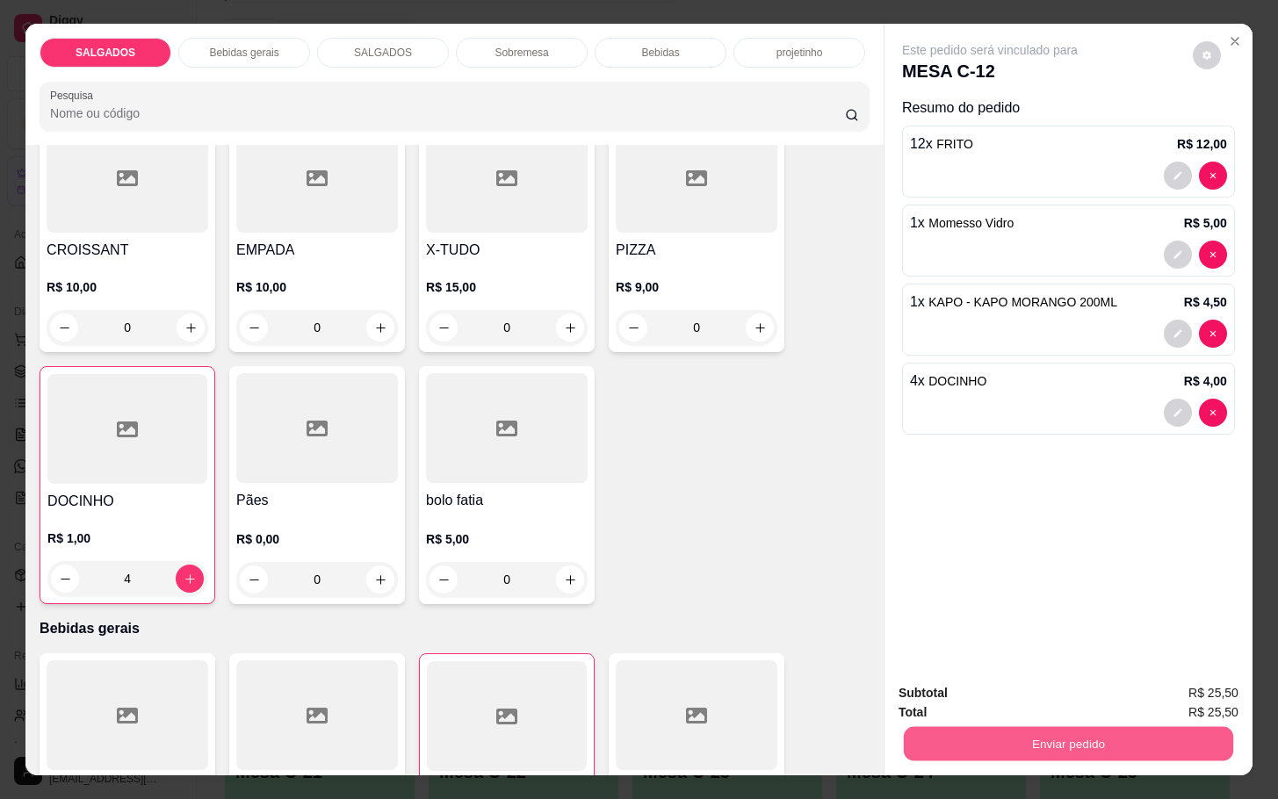
click at [1135, 751] on button "Enviar pedido" at bounding box center [1068, 743] width 329 height 34
click at [1054, 702] on button "Não registrar e enviar pedido" at bounding box center [1007, 690] width 183 height 33
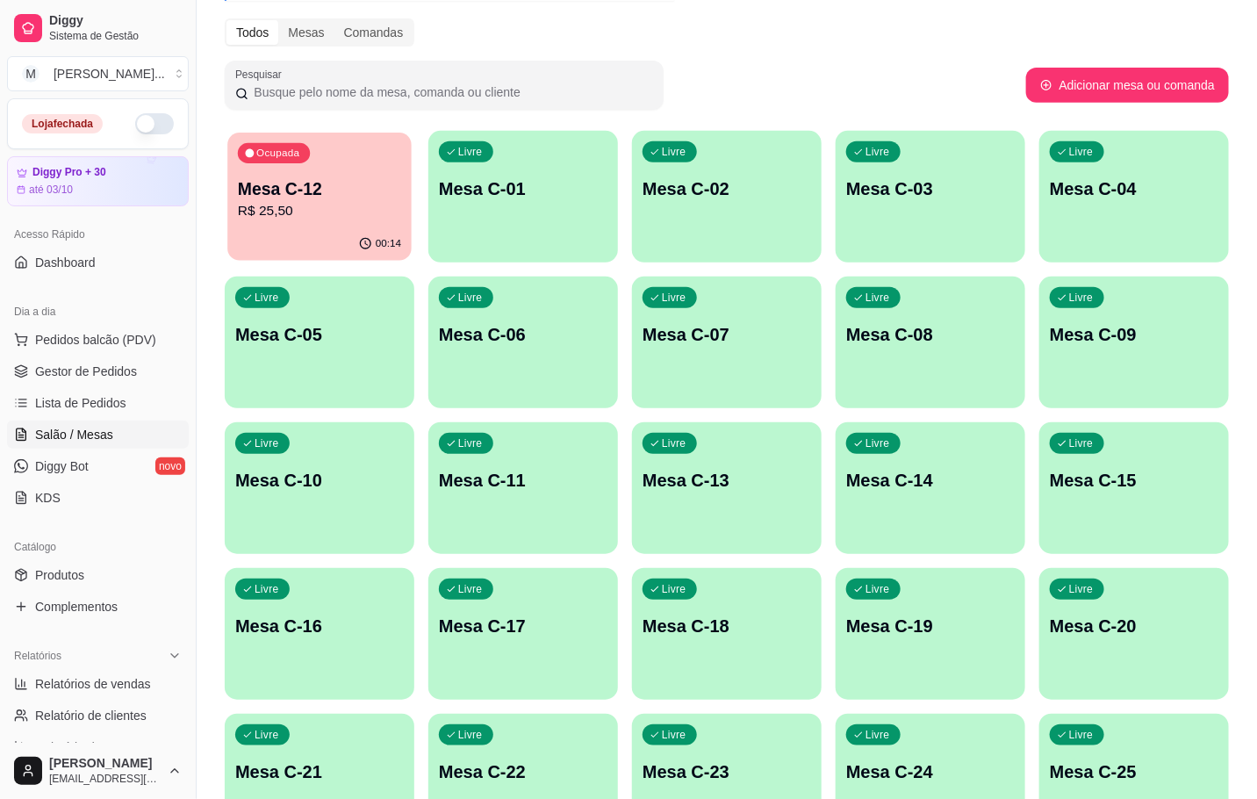
click at [274, 190] on p "Mesa C-12" at bounding box center [319, 189] width 163 height 24
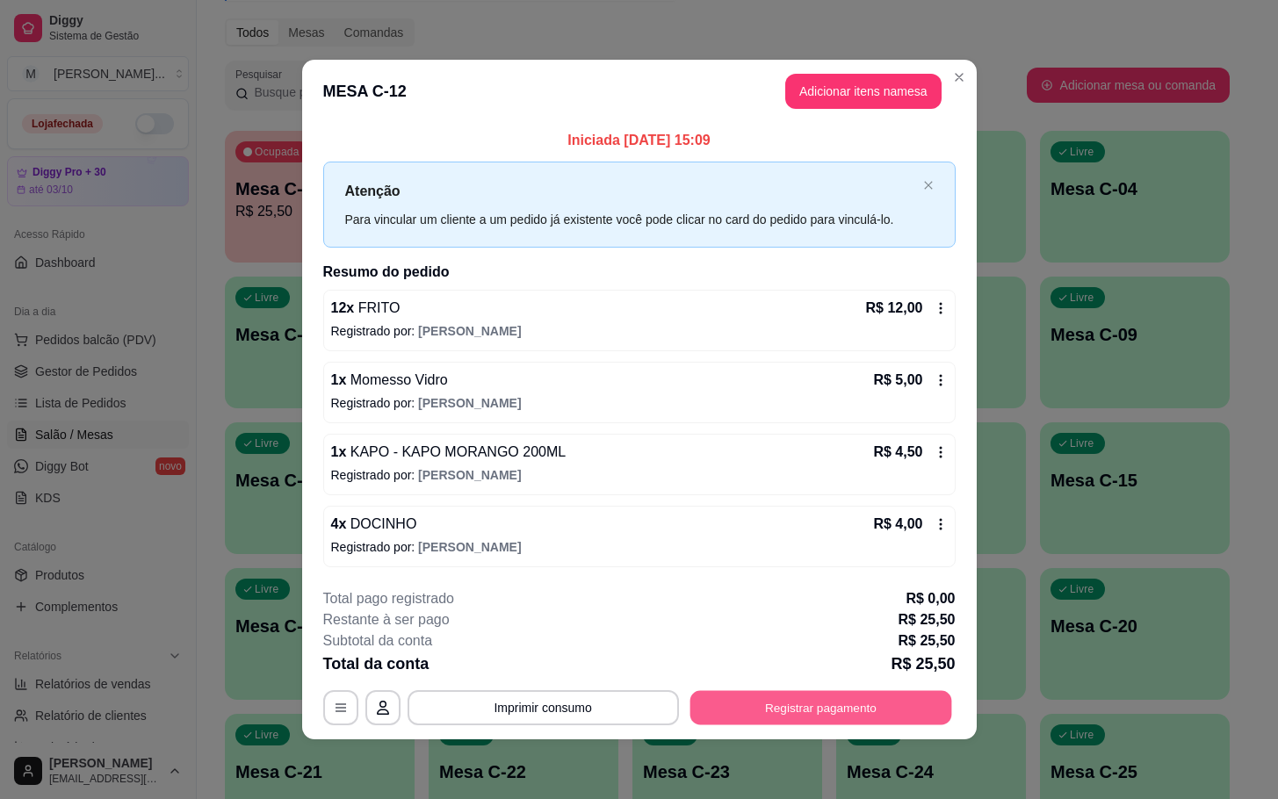
click at [820, 715] on button "Registrar pagamento" at bounding box center [820, 707] width 262 height 34
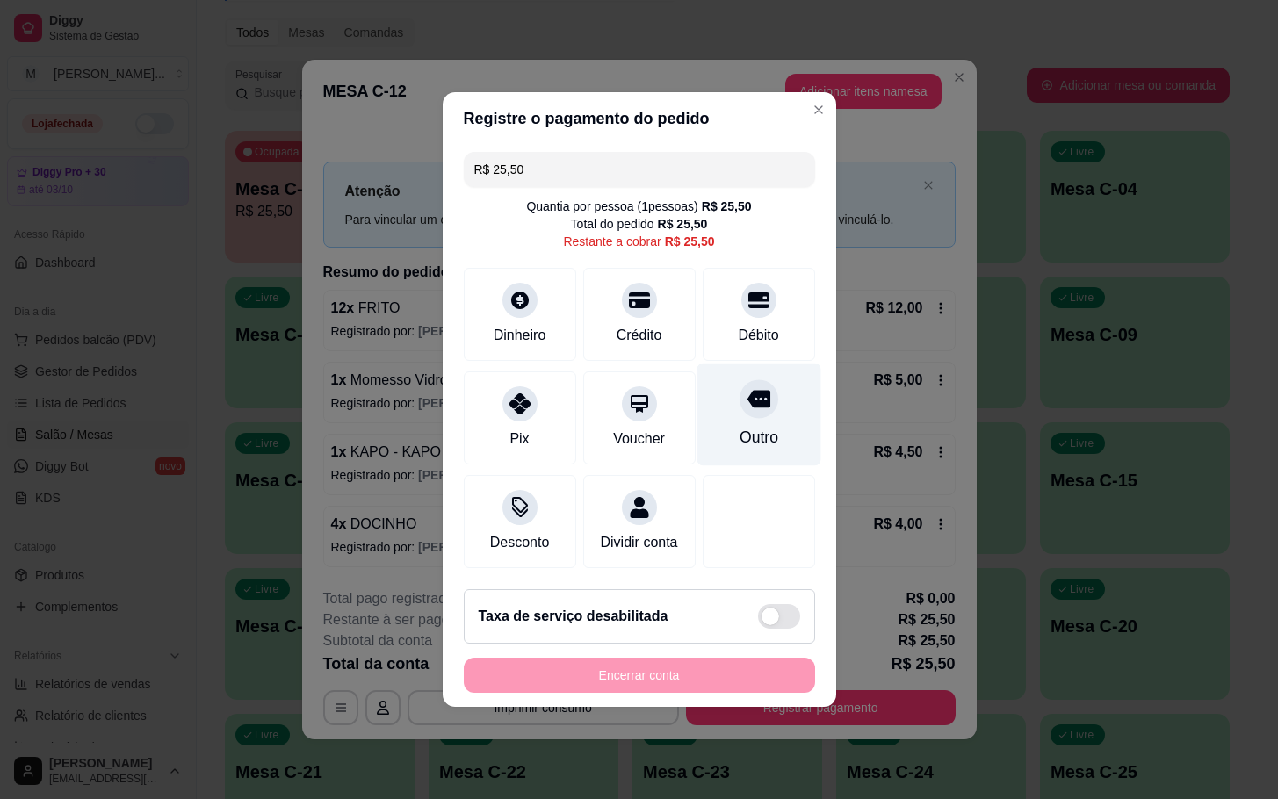
click at [762, 392] on div "Outro" at bounding box center [758, 415] width 124 height 103
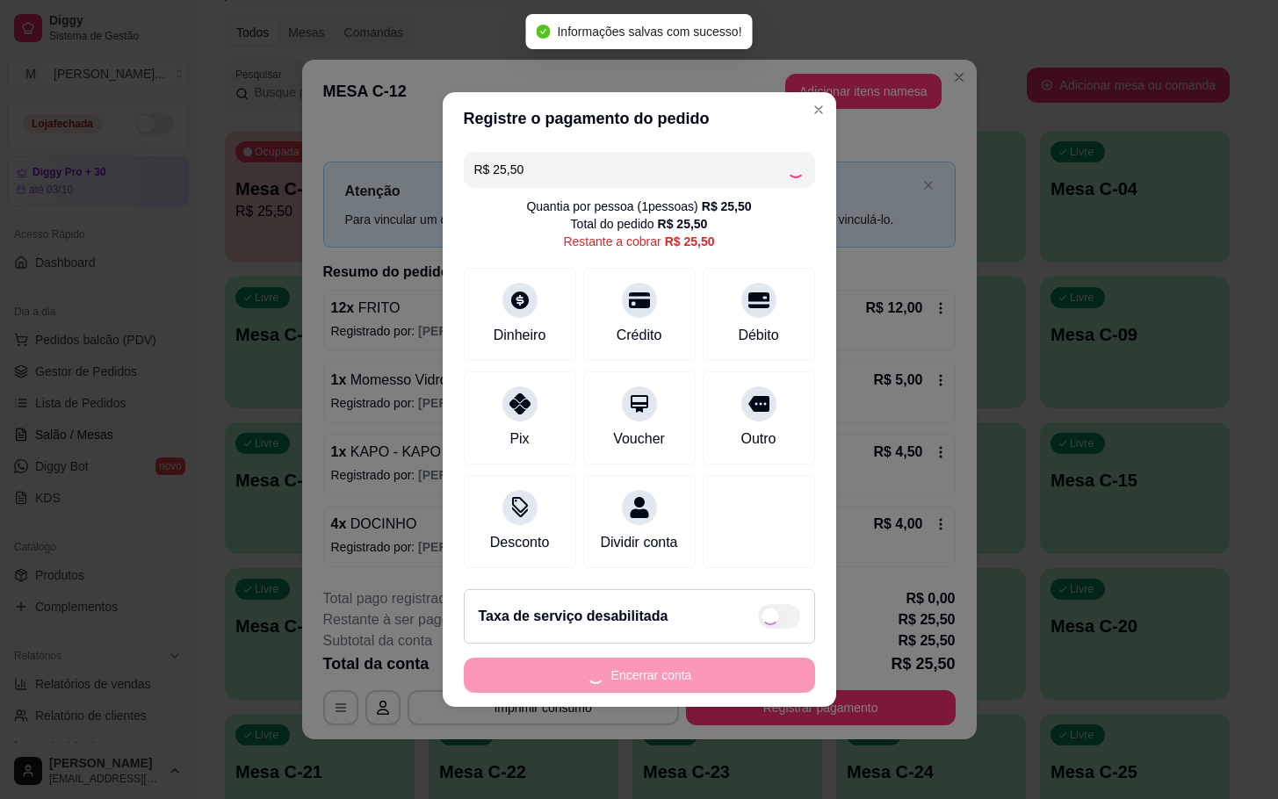
type input "R$ 0,00"
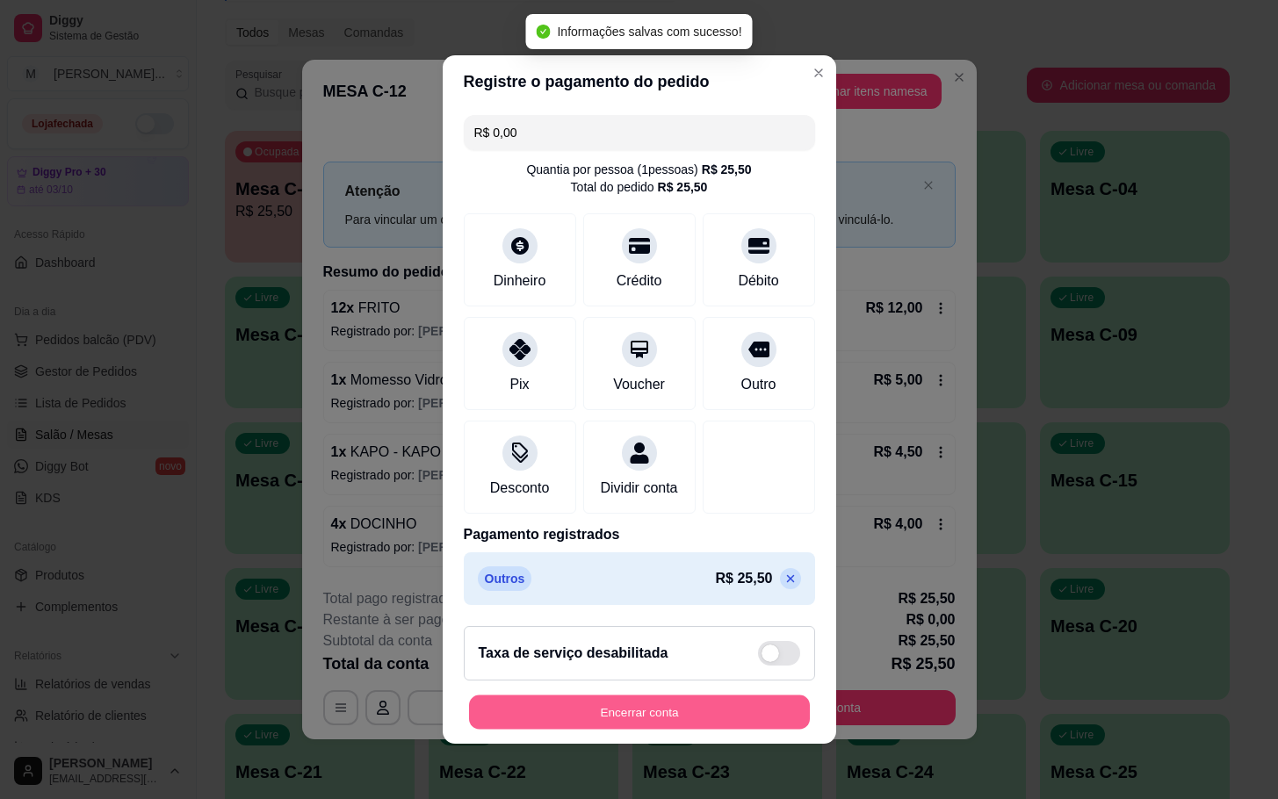
click at [717, 724] on button "Encerrar conta" at bounding box center [639, 712] width 341 height 34
